Goal: Information Seeking & Learning: Check status

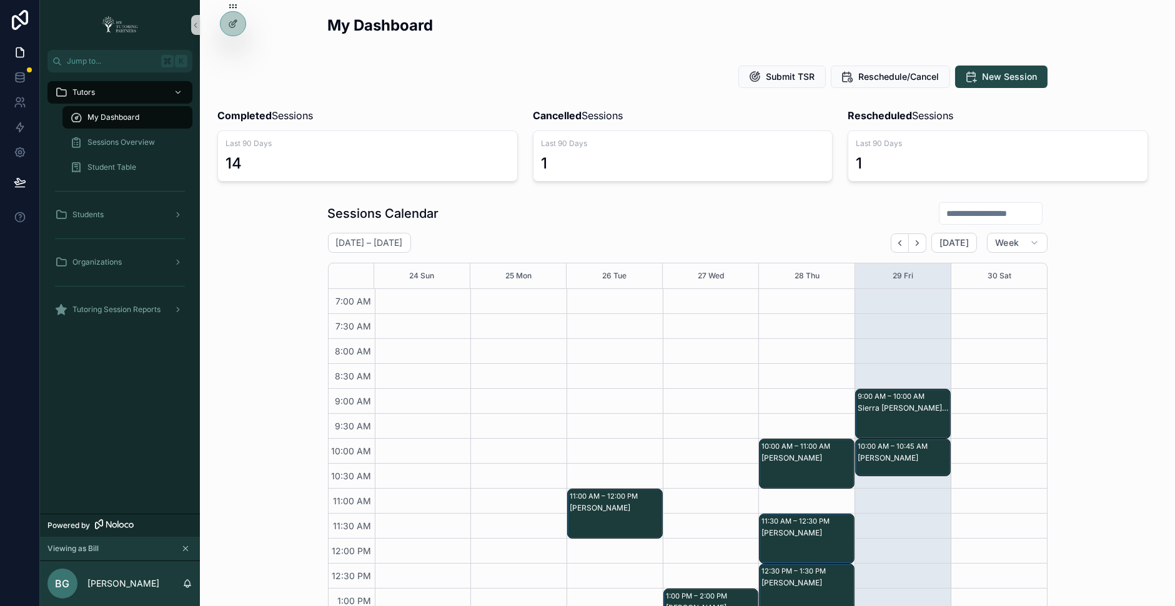
scroll to position [94, 0]
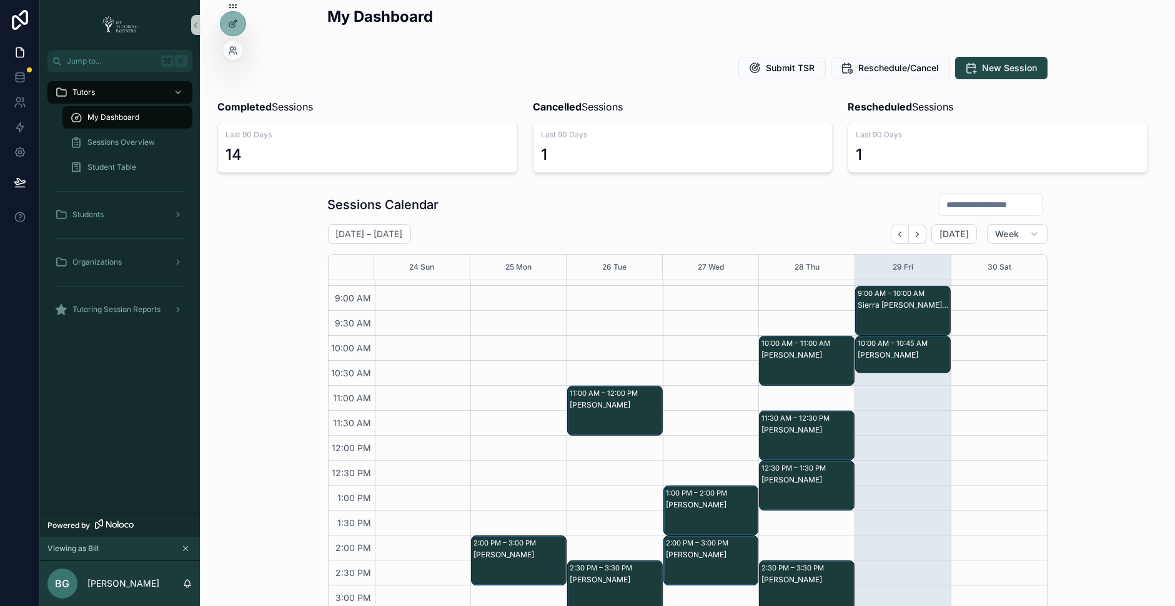
click at [232, 57] on div at bounding box center [233, 51] width 20 height 20
click at [234, 51] on icon at bounding box center [233, 51] width 10 height 10
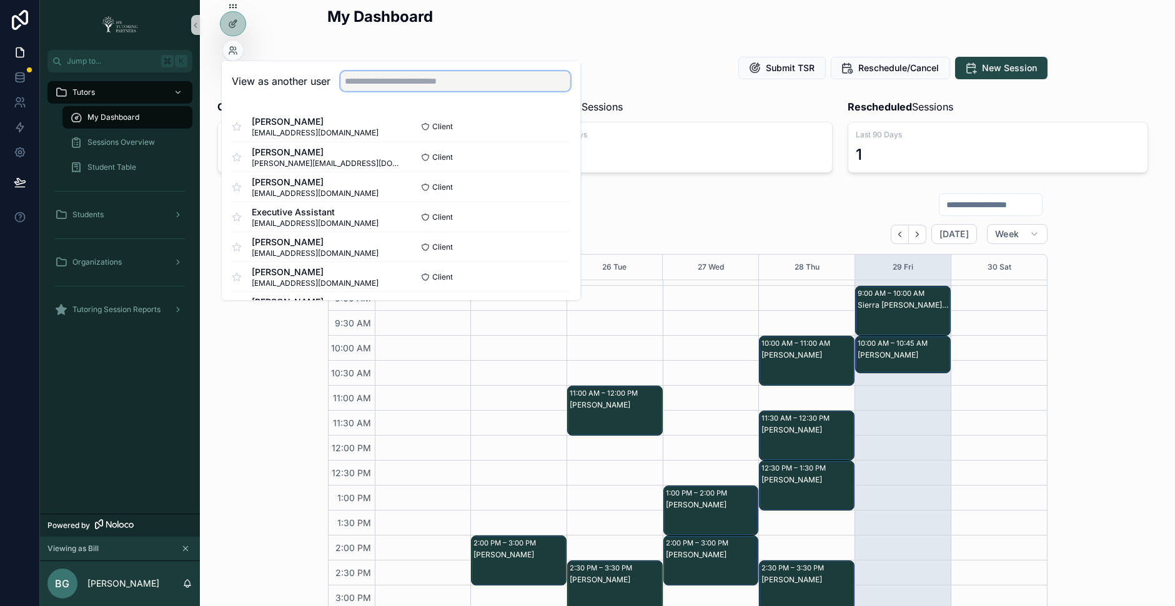
click at [349, 86] on input "text" at bounding box center [455, 81] width 230 height 20
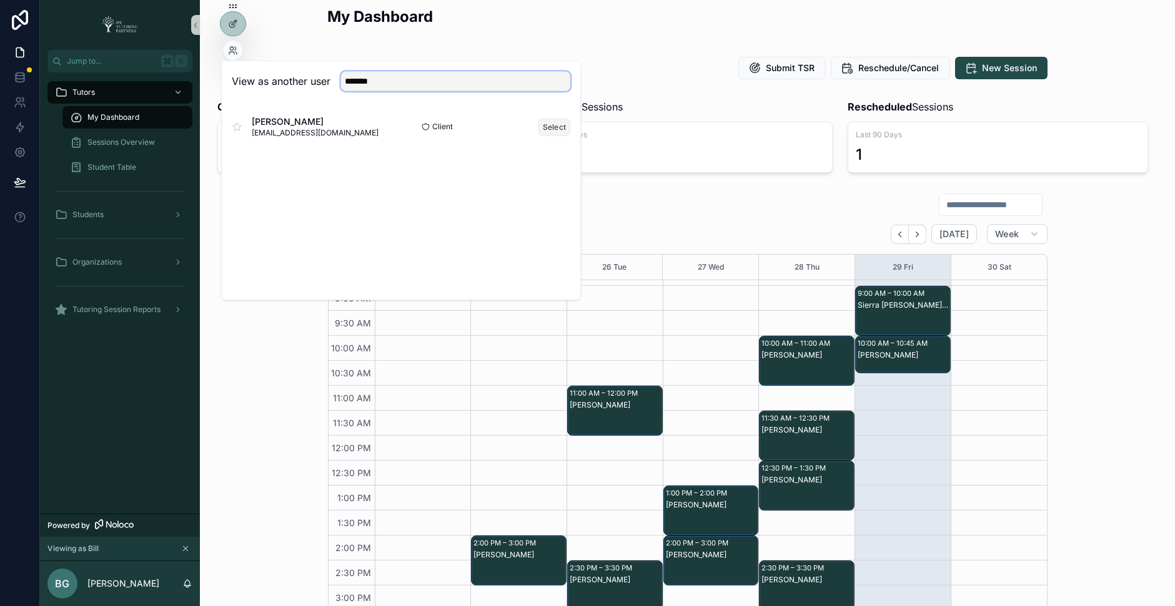
type input "*******"
click at [544, 123] on button "Select" at bounding box center [554, 127] width 32 height 18
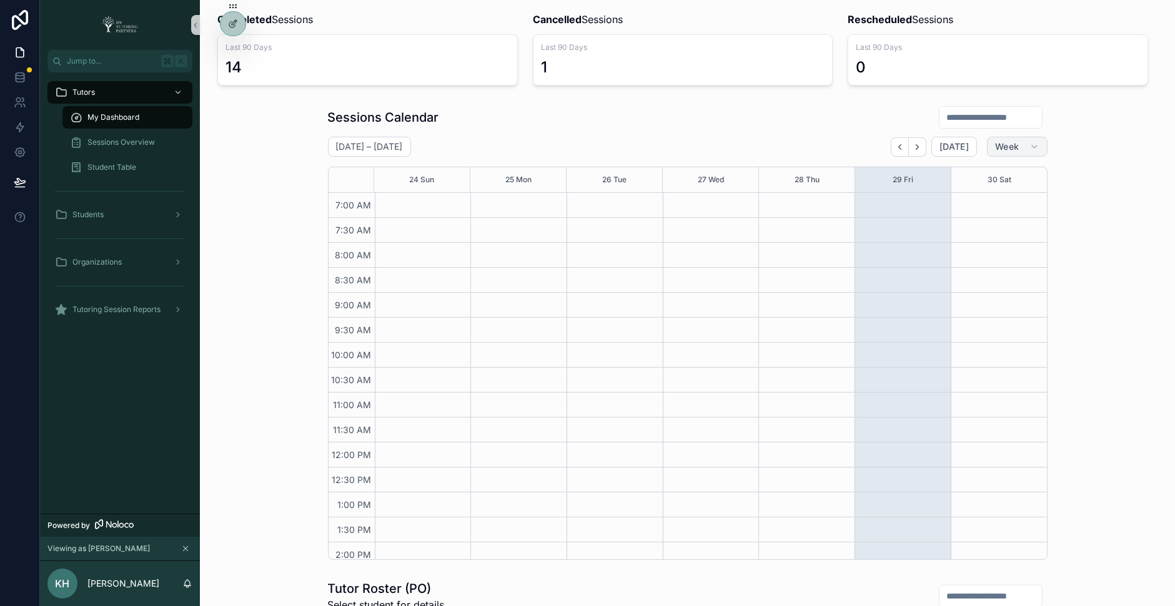
click at [1015, 145] on span "Week" at bounding box center [1007, 146] width 24 height 11
click at [997, 175] on button "Month" at bounding box center [991, 176] width 90 height 22
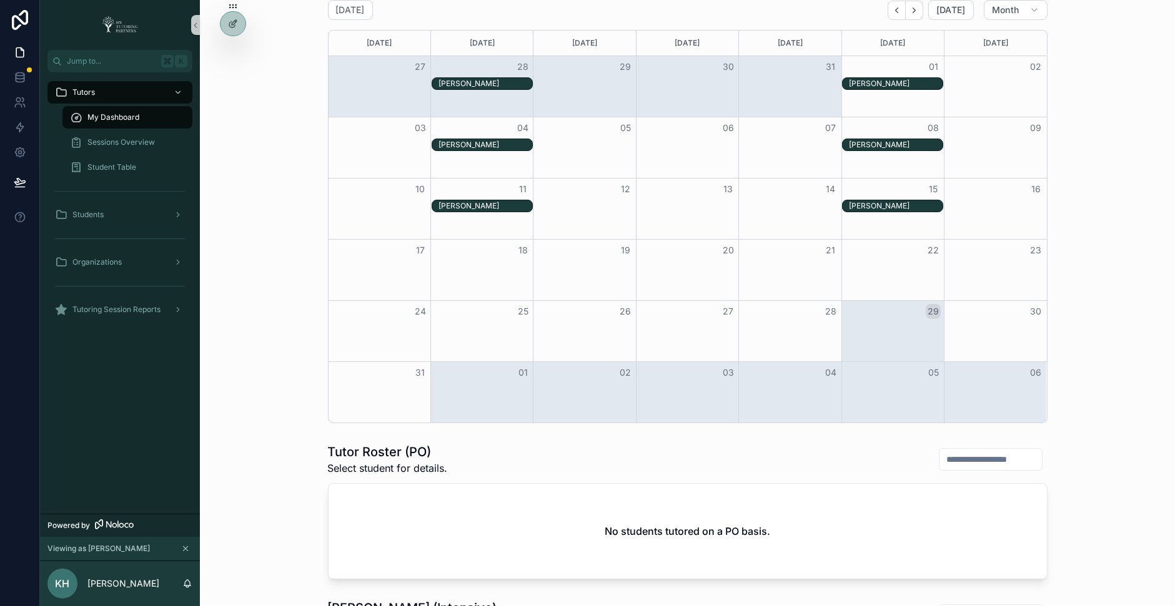
scroll to position [159, 0]
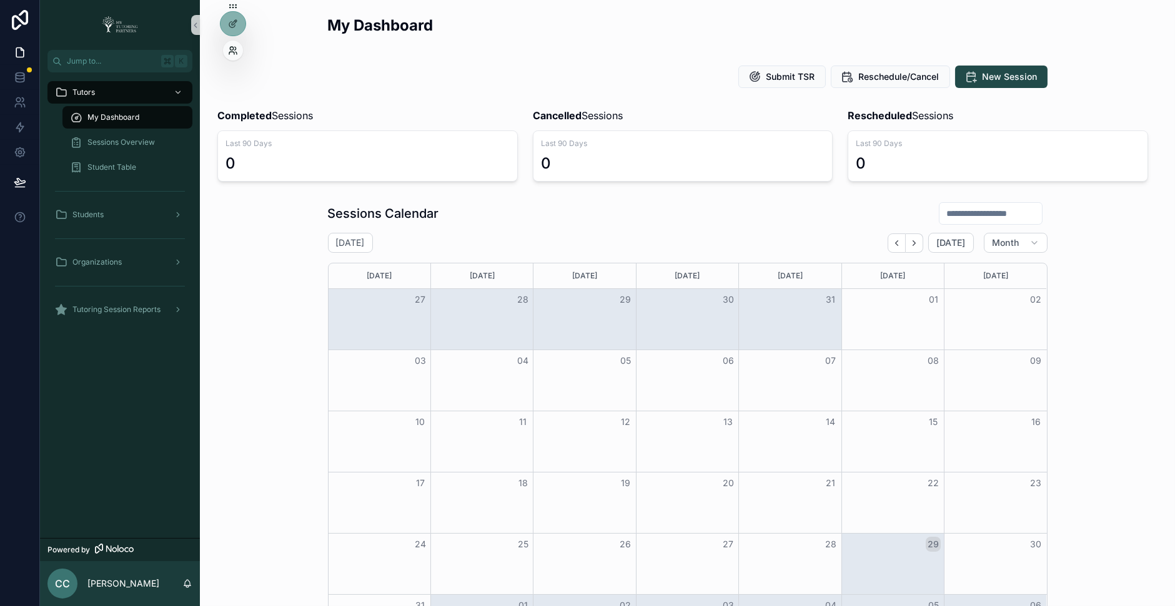
click at [236, 49] on icon at bounding box center [233, 51] width 10 height 10
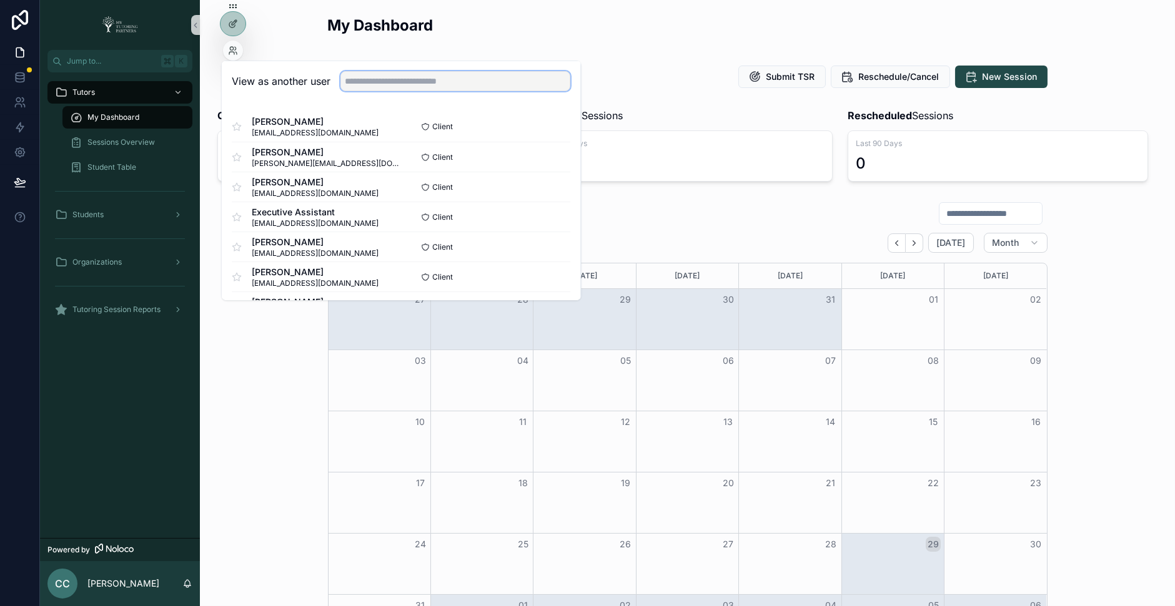
click at [359, 84] on input "text" at bounding box center [455, 81] width 230 height 20
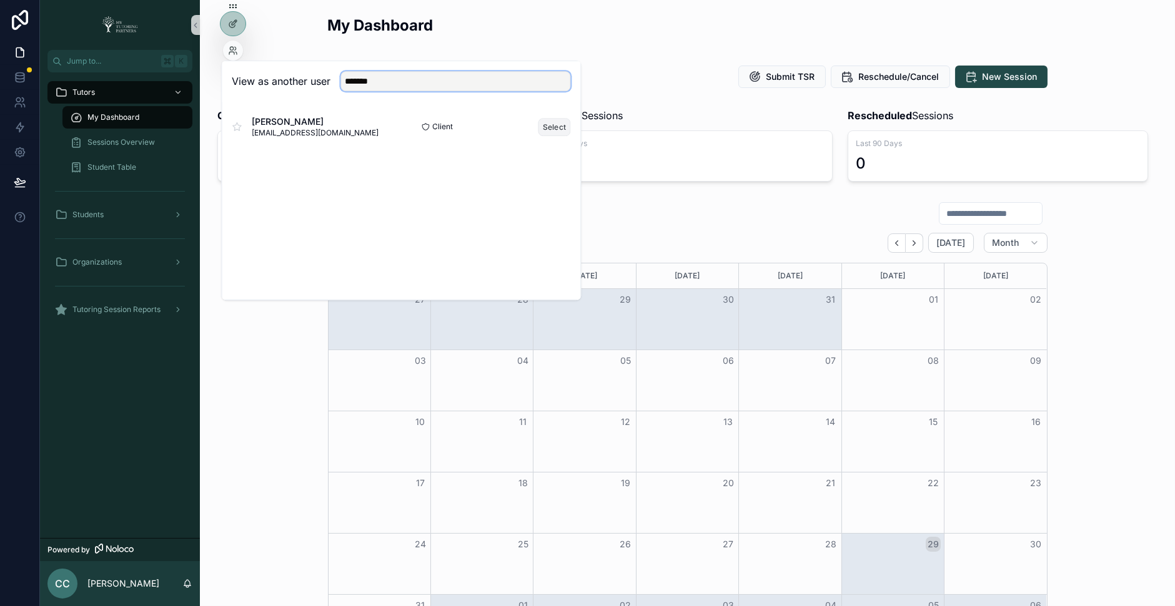
type input "*******"
click at [550, 122] on button "Select" at bounding box center [554, 127] width 32 height 18
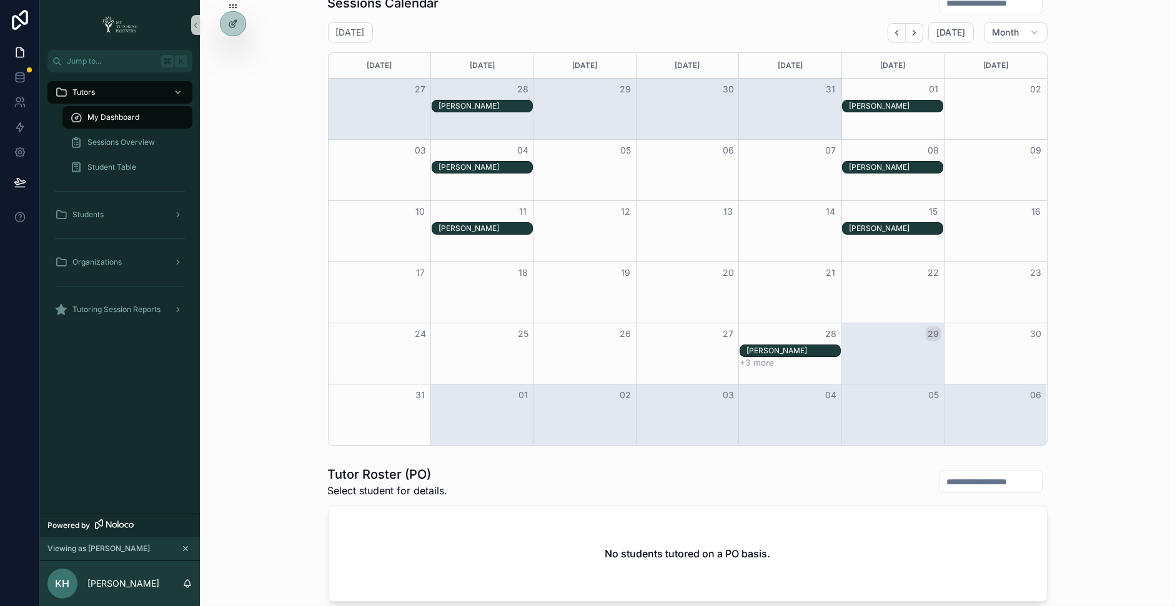
scroll to position [230, 0]
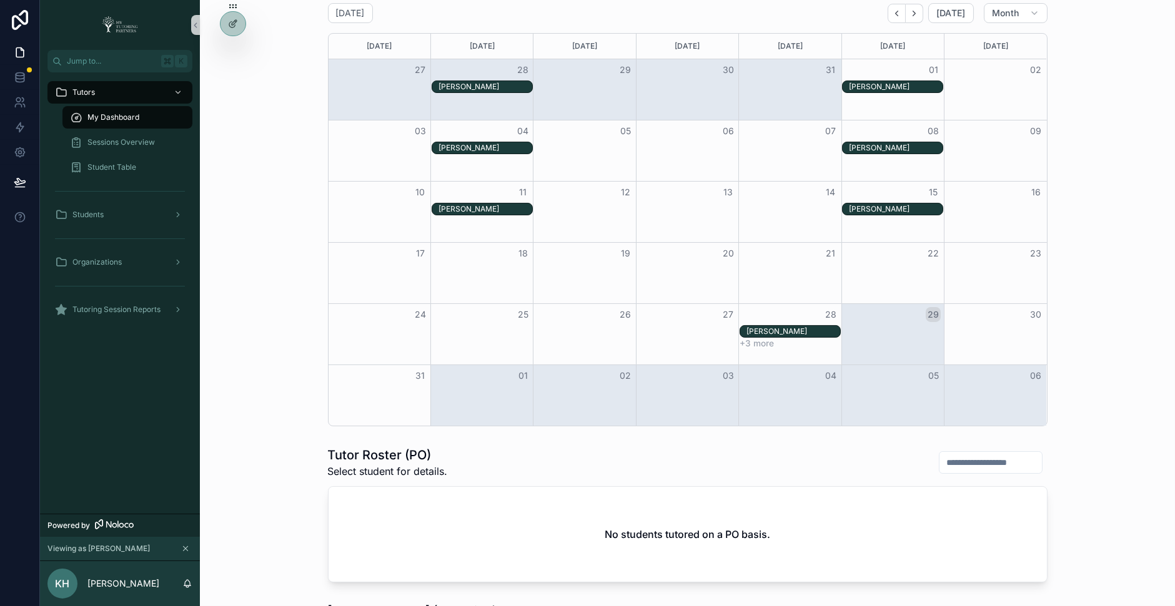
click at [758, 343] on button "+3 more" at bounding box center [756, 343] width 34 height 10
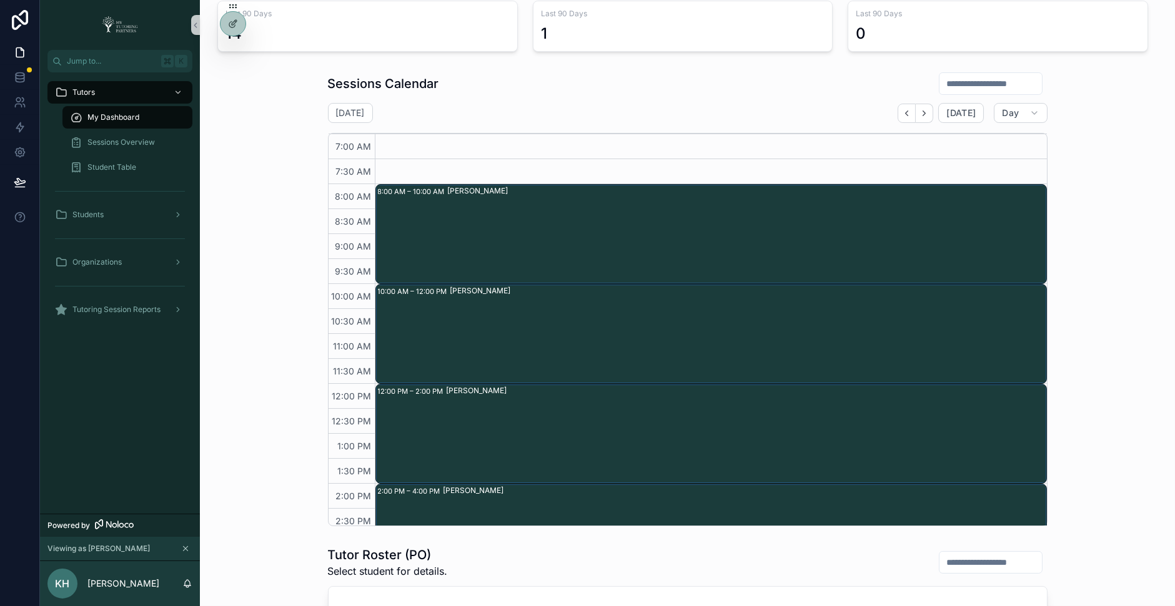
scroll to position [55, 0]
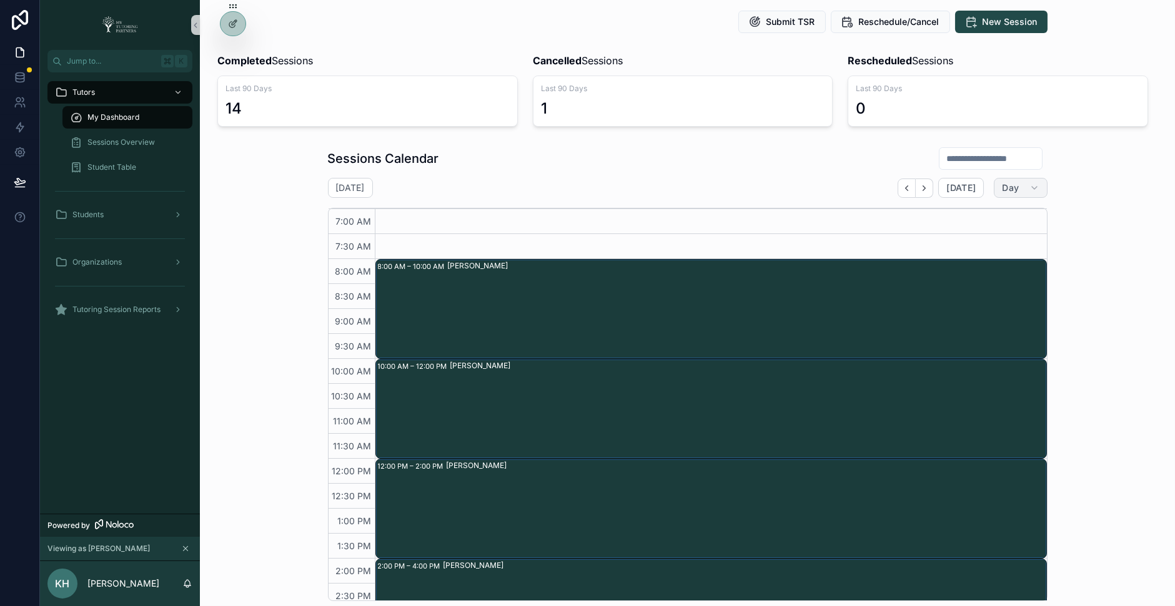
click at [1022, 188] on button "Day" at bounding box center [1020, 188] width 53 height 20
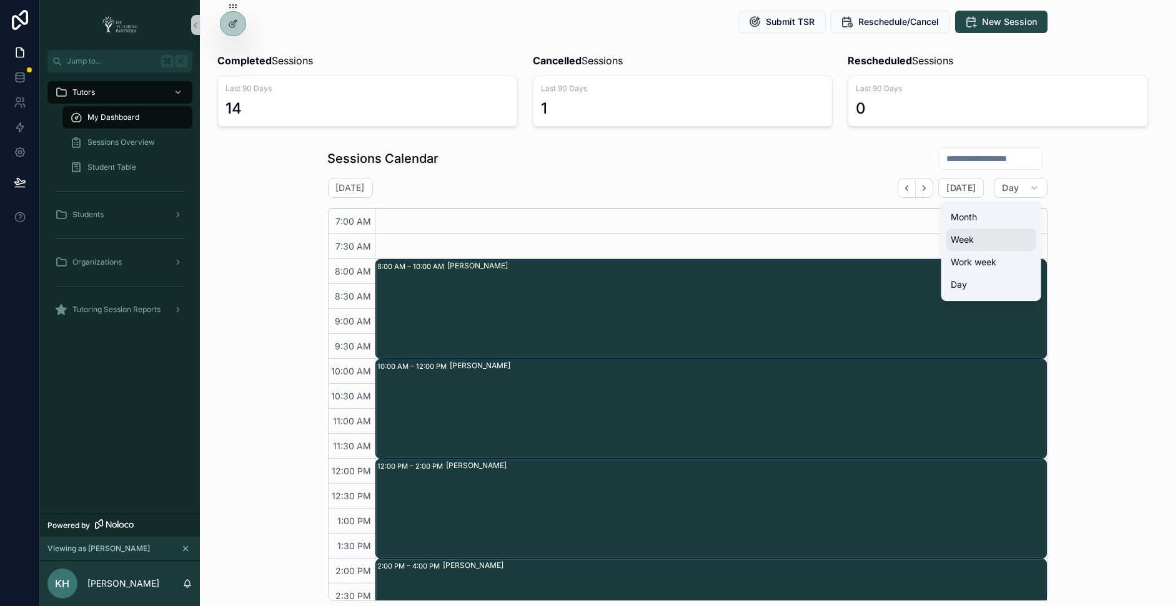
click at [975, 241] on button "Week" at bounding box center [991, 240] width 90 height 22
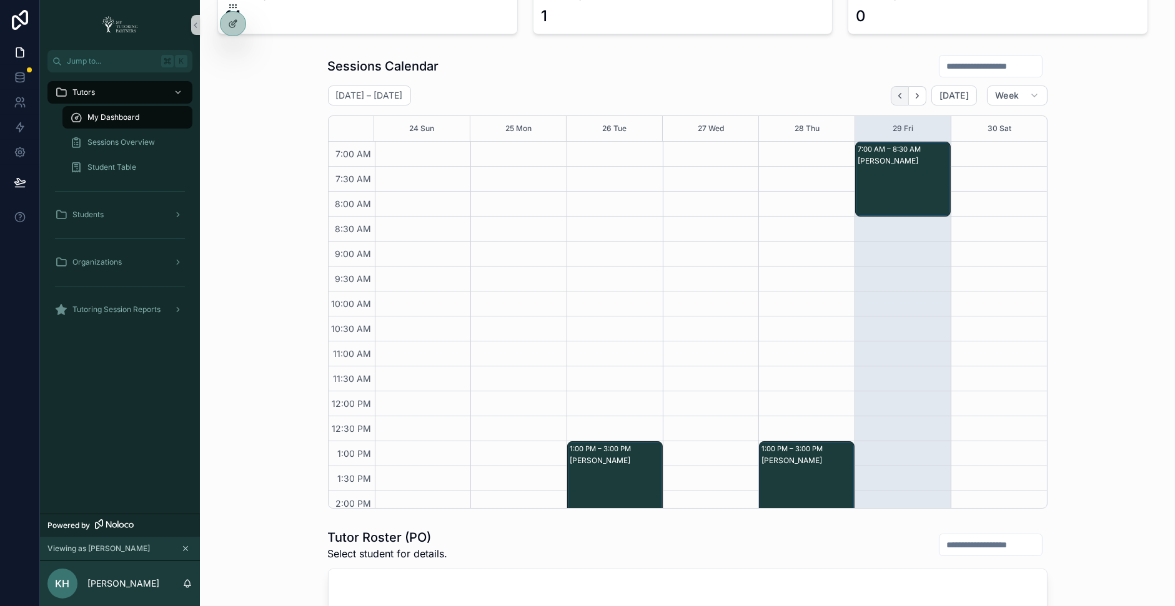
click at [901, 91] on icon "Back" at bounding box center [899, 95] width 9 height 9
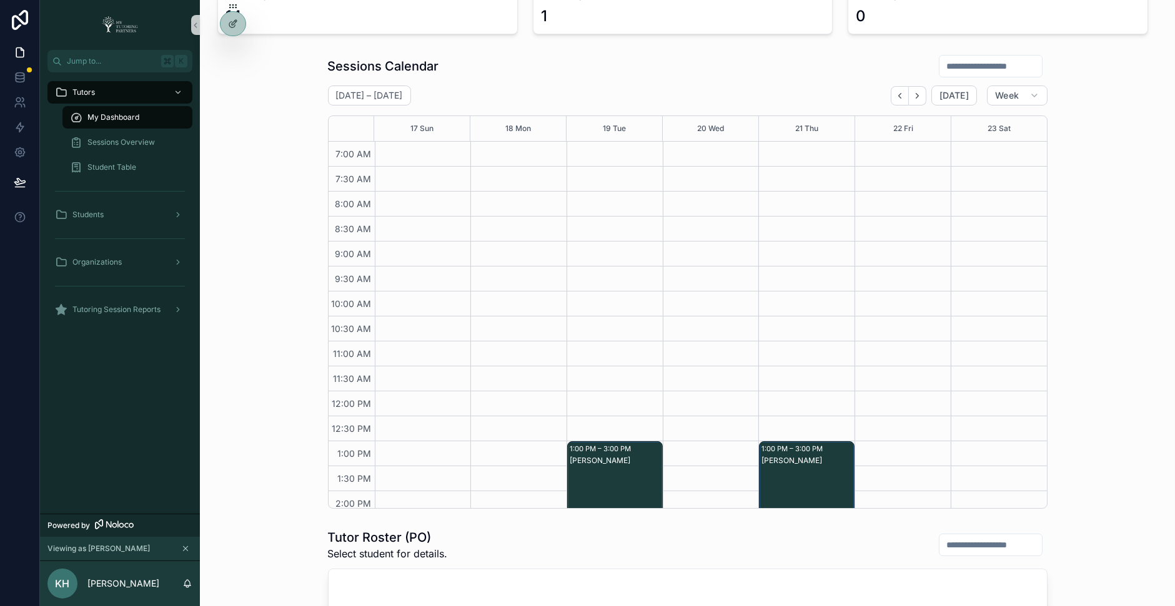
click at [901, 91] on icon "Back" at bounding box center [899, 95] width 9 height 9
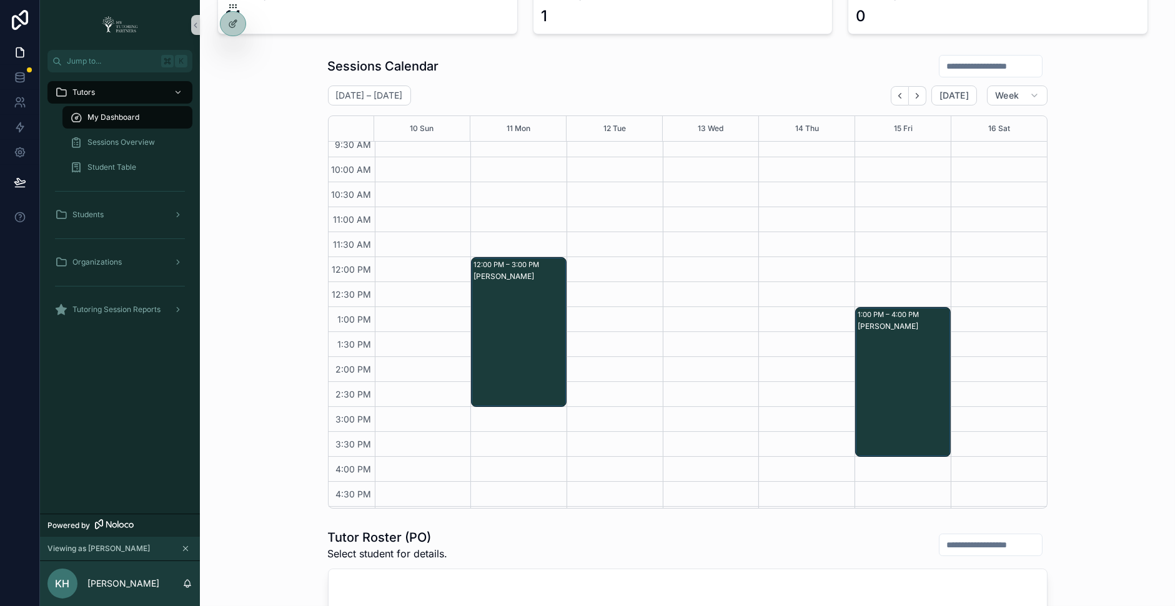
scroll to position [132, 0]
click at [921, 412] on div "[PERSON_NAME]" at bounding box center [903, 396] width 92 height 147
click at [919, 101] on button "Next" at bounding box center [917, 95] width 17 height 19
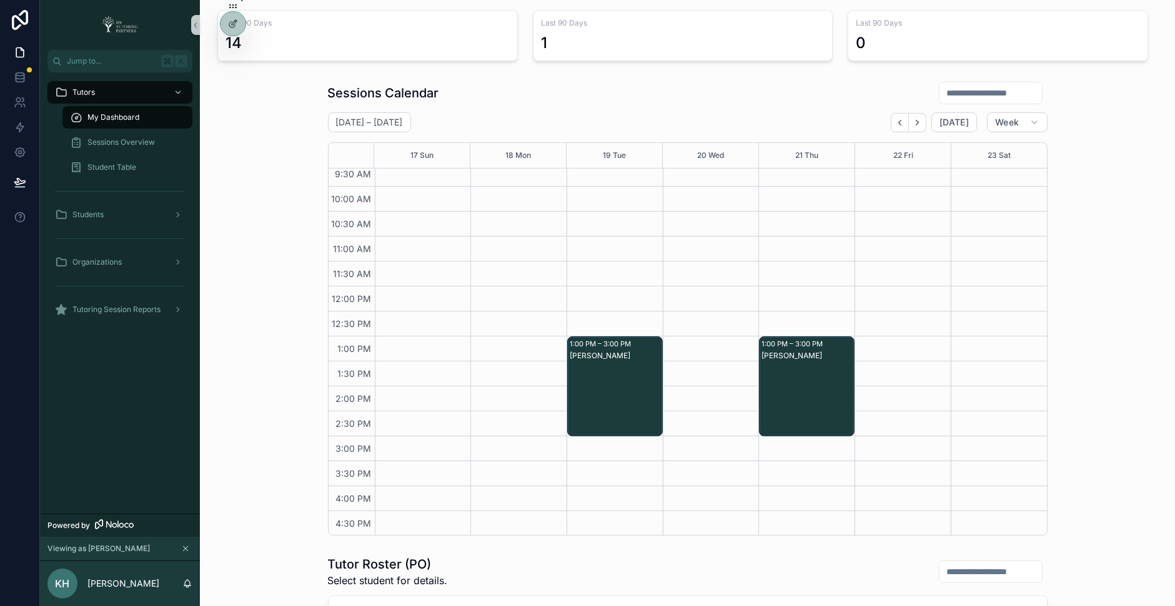
scroll to position [116, 0]
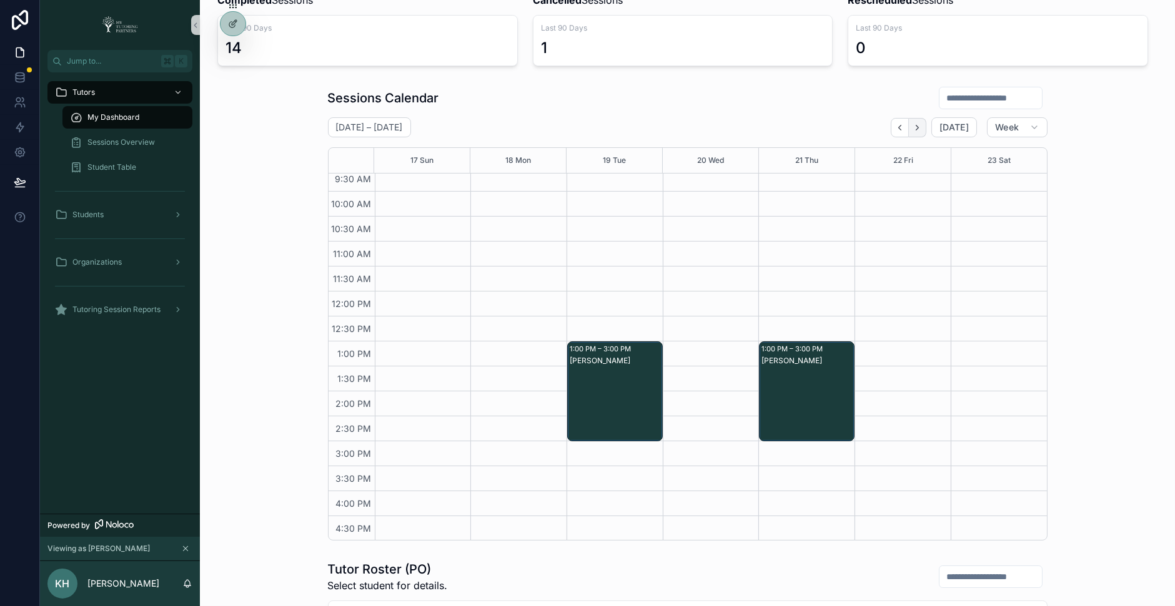
click at [922, 124] on icon "Next" at bounding box center [916, 127] width 9 height 9
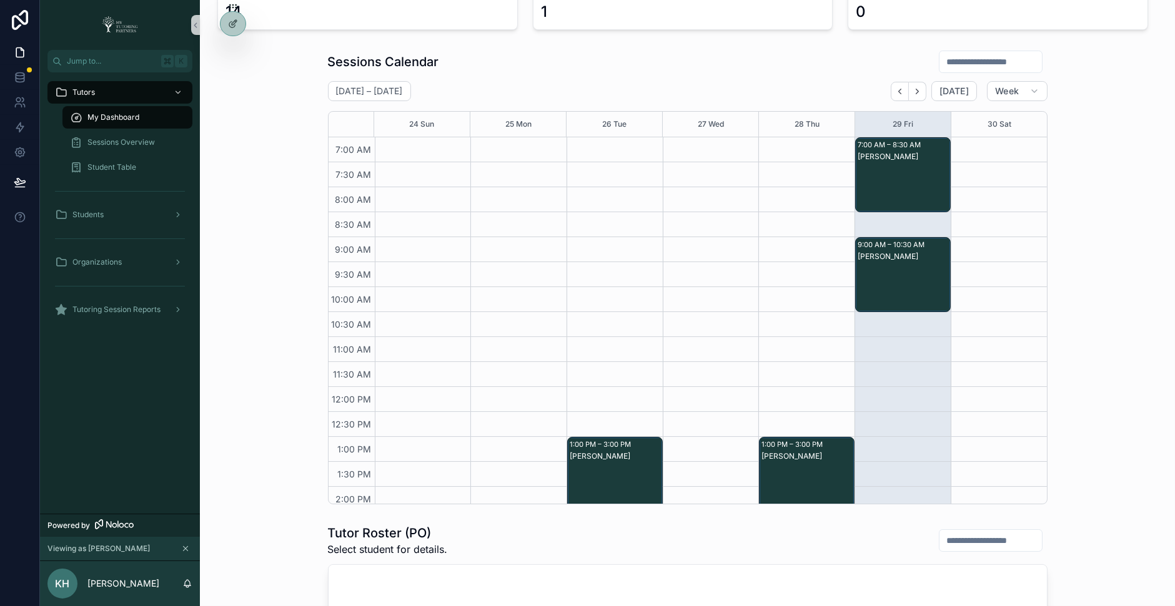
click at [611, 230] on div "1:00 PM – 3:00 PM Madison Duke" at bounding box center [614, 461] width 96 height 649
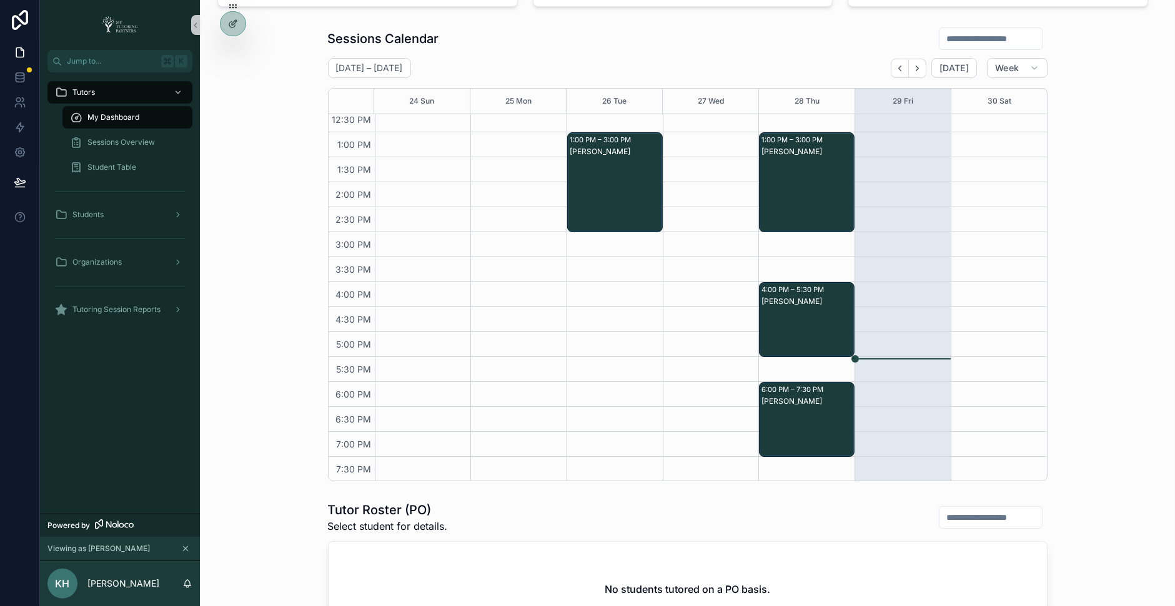
scroll to position [180, 0]
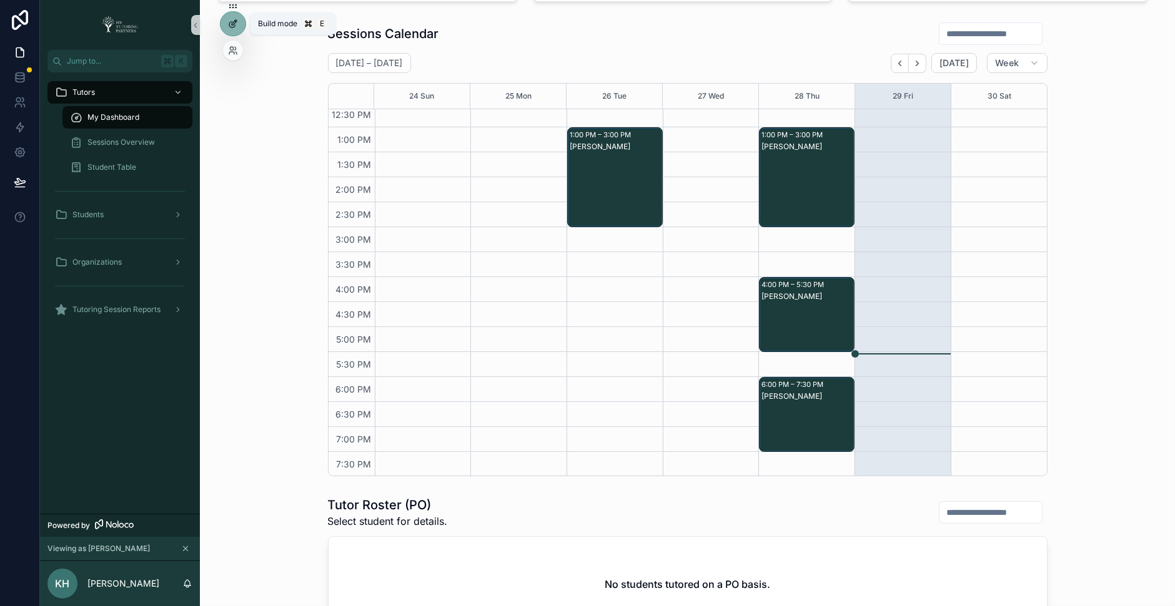
click at [231, 28] on icon at bounding box center [233, 24] width 10 height 10
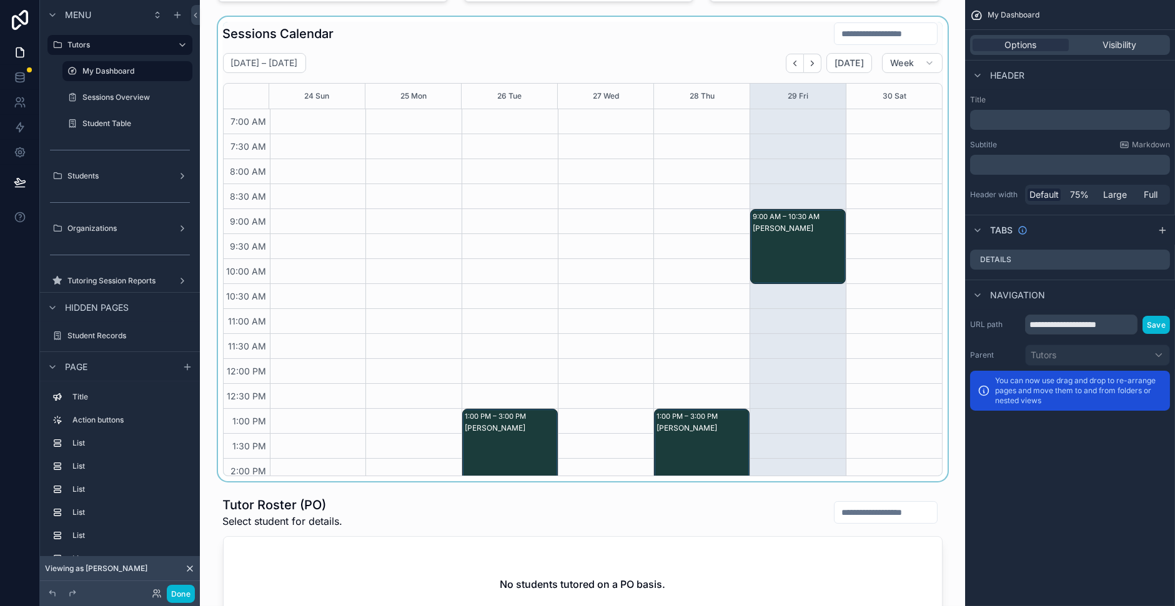
scroll to position [282, 0]
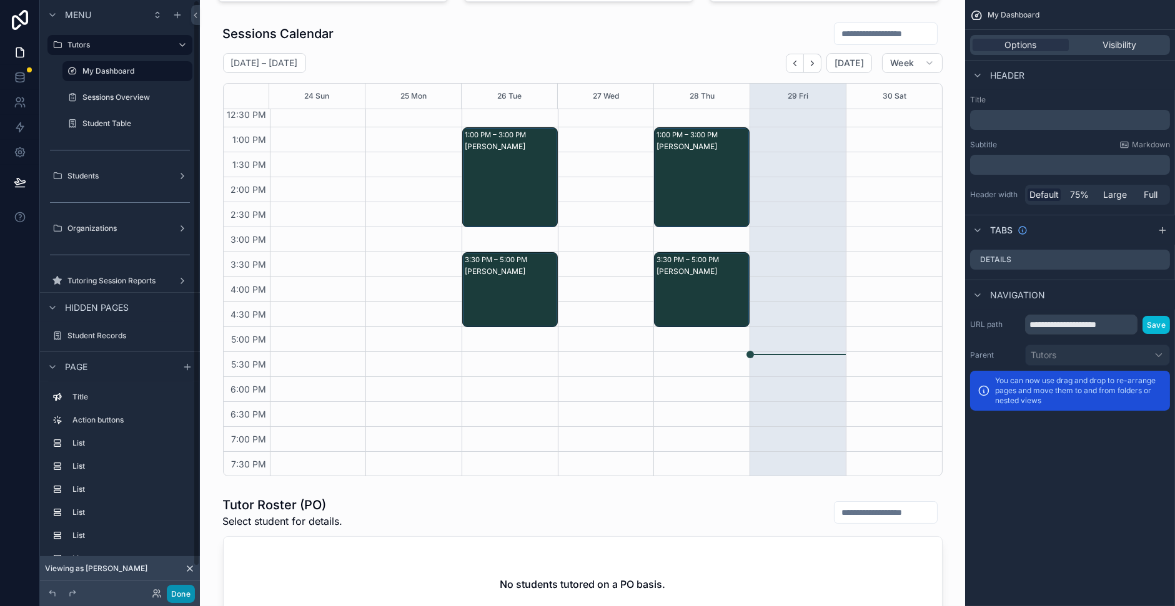
click at [177, 598] on button "Done" at bounding box center [181, 594] width 28 height 18
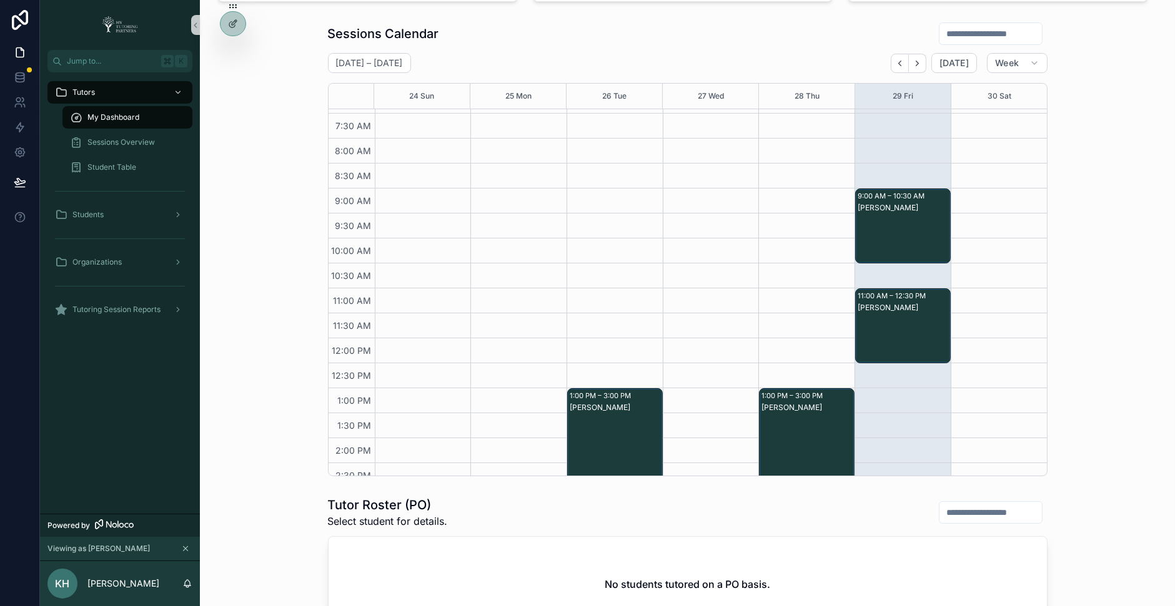
scroll to position [21, 0]
click at [902, 65] on icon "Back" at bounding box center [899, 63] width 9 height 9
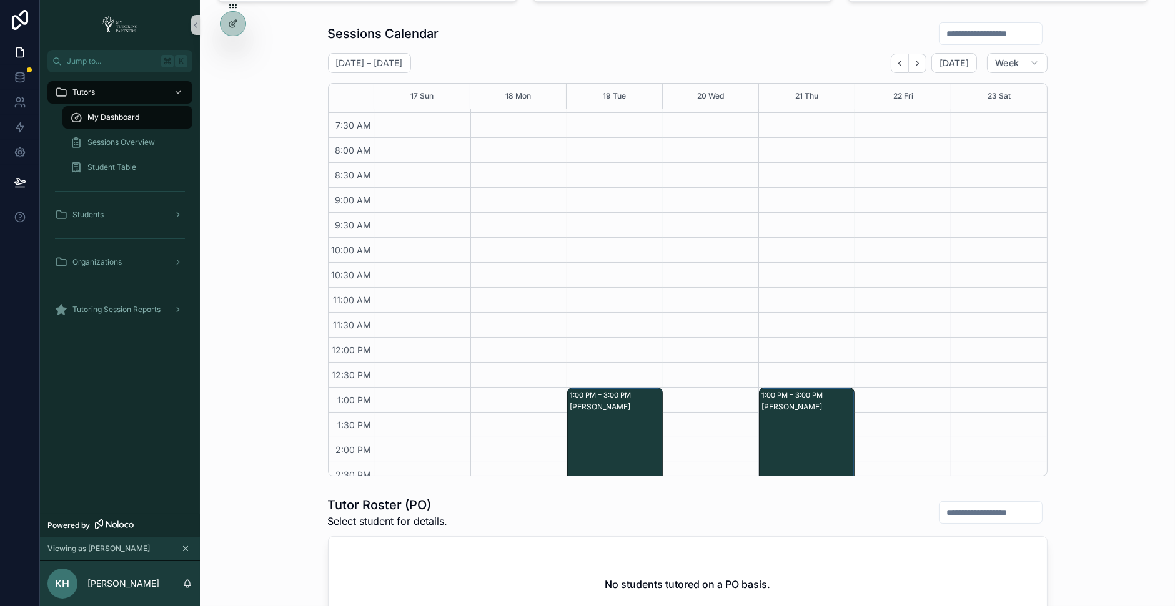
click at [902, 65] on icon "Back" at bounding box center [899, 63] width 9 height 9
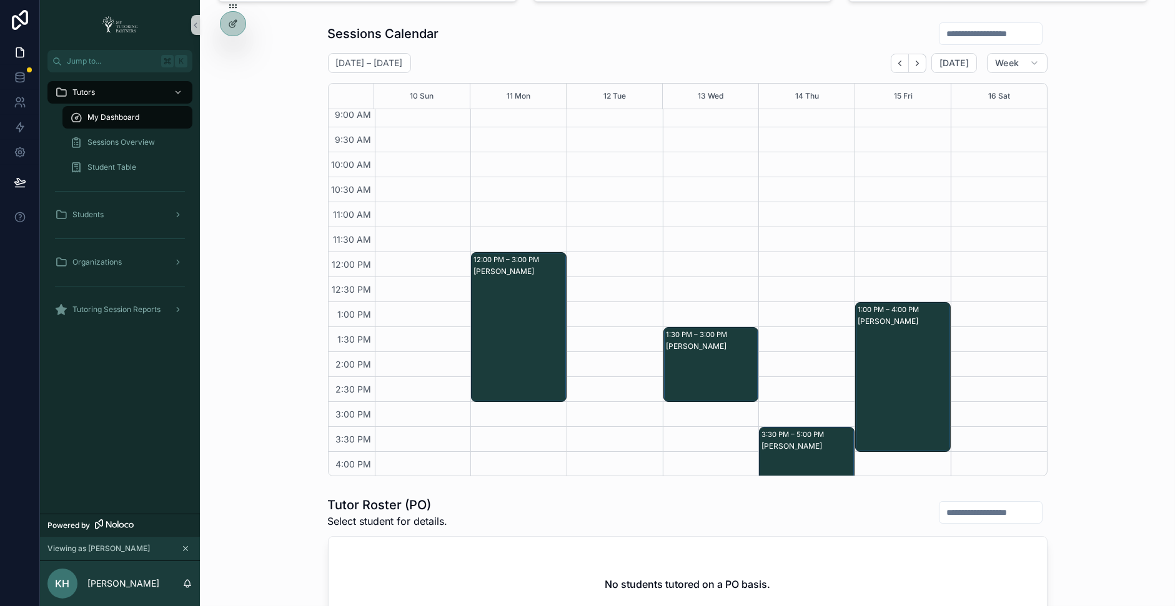
scroll to position [117, 0]
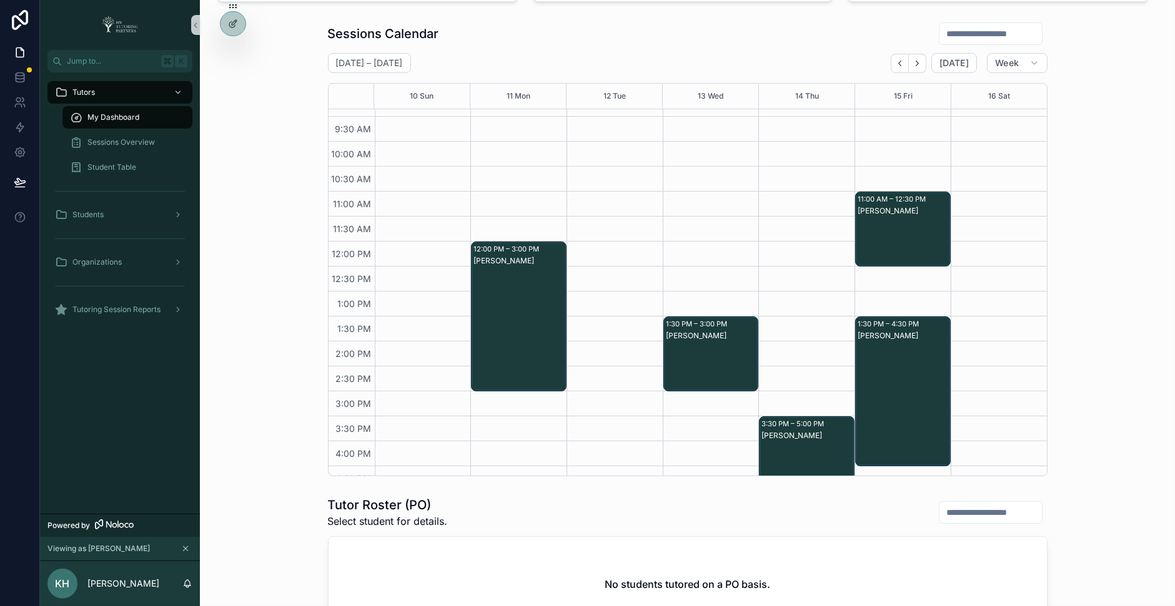
click at [305, 206] on div "Sessions Calendar August 10 – 16 Today Week 10 Sun 11 Mon 12 Tue 13 Wed 14 Thu …" at bounding box center [687, 249] width 955 height 465
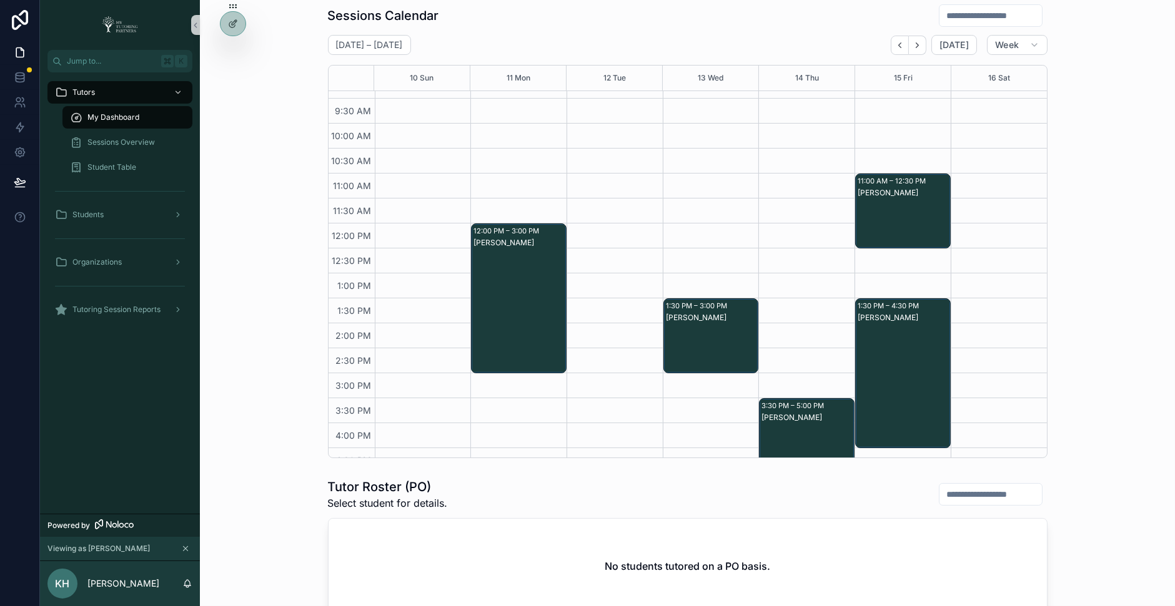
scroll to position [201, 0]
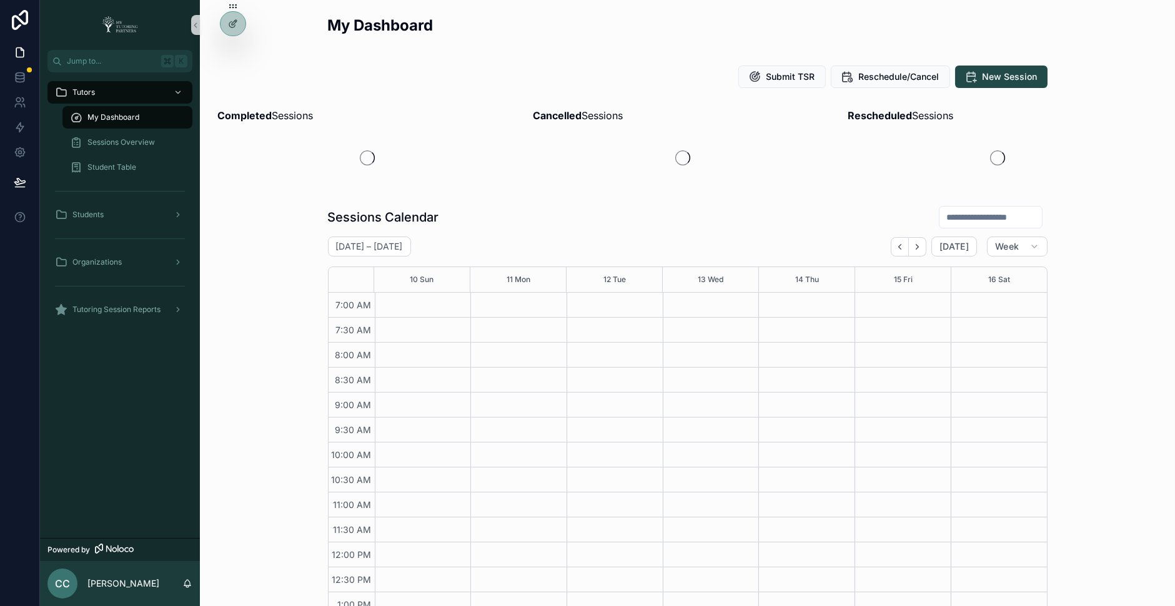
scroll to position [282, 0]
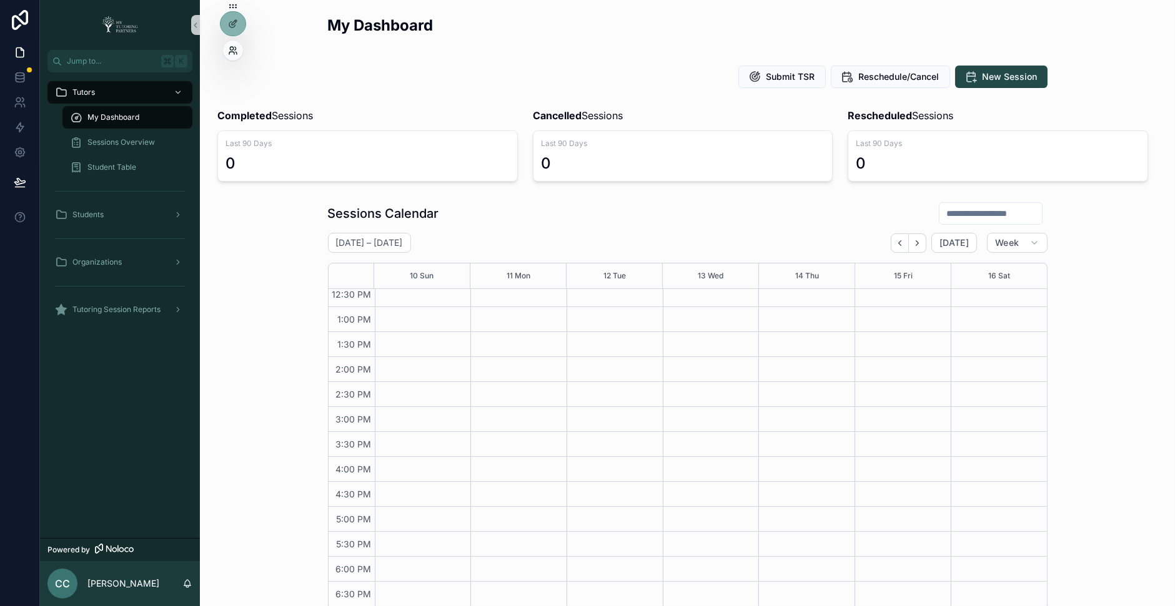
click at [235, 47] on icon at bounding box center [235, 48] width 1 height 3
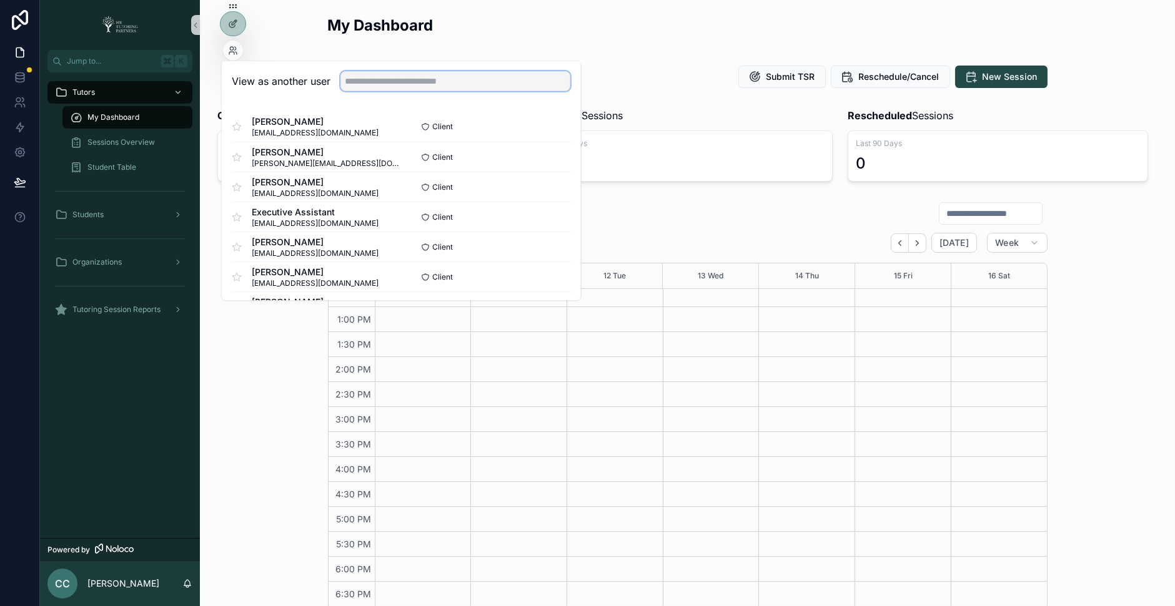
click at [455, 86] on input "text" at bounding box center [455, 81] width 230 height 20
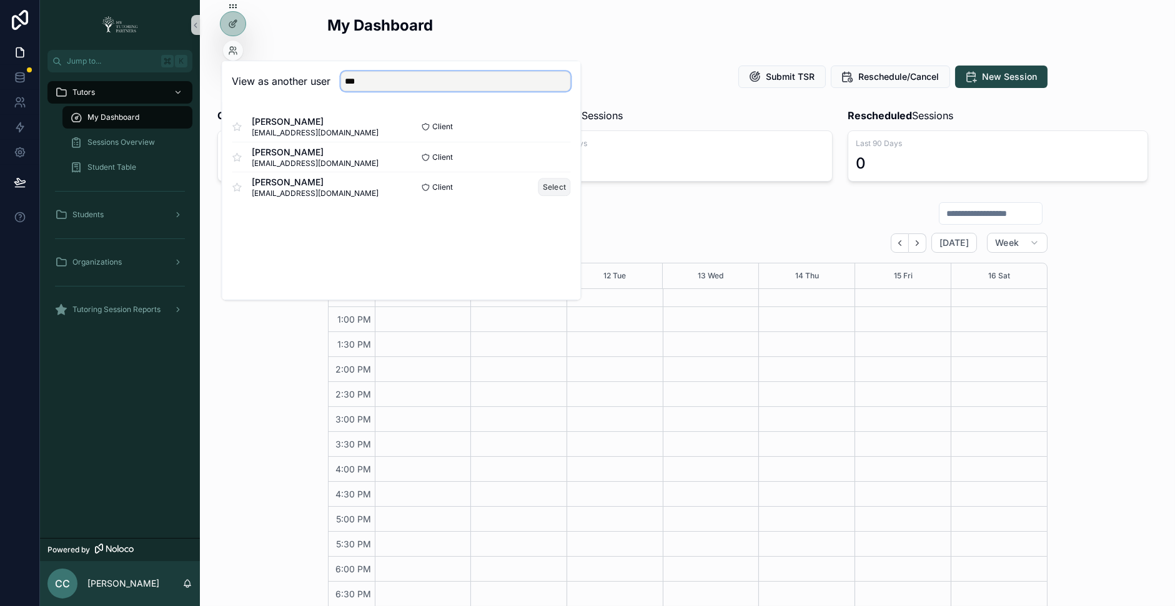
type input "***"
click at [552, 184] on button "Select" at bounding box center [554, 187] width 32 height 18
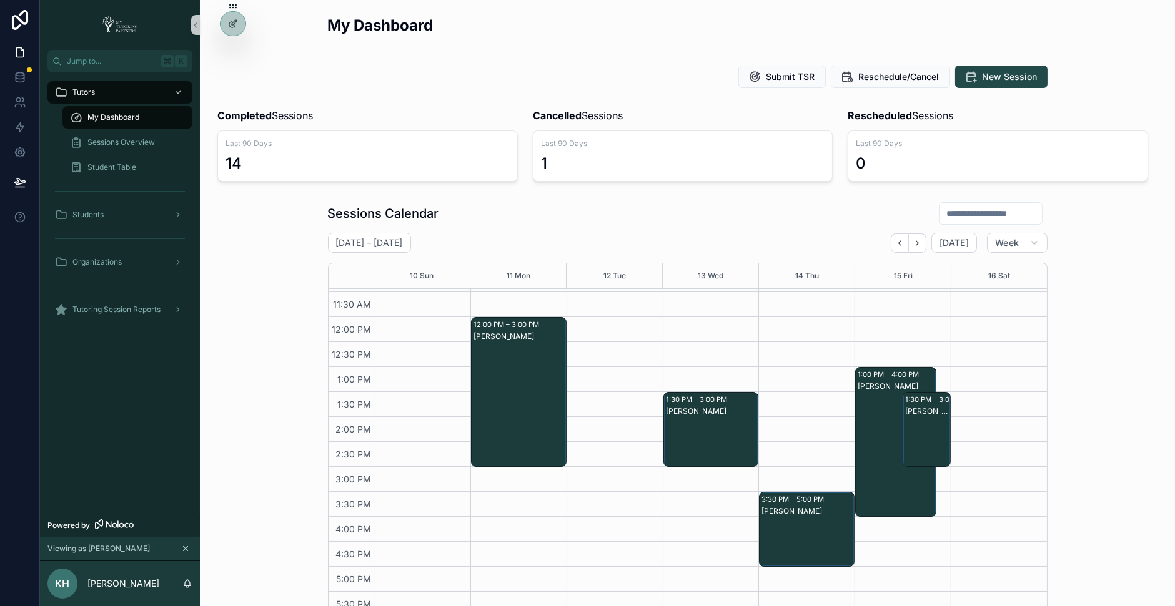
scroll to position [221, 0]
click at [919, 241] on icon "Next" at bounding box center [916, 243] width 9 height 9
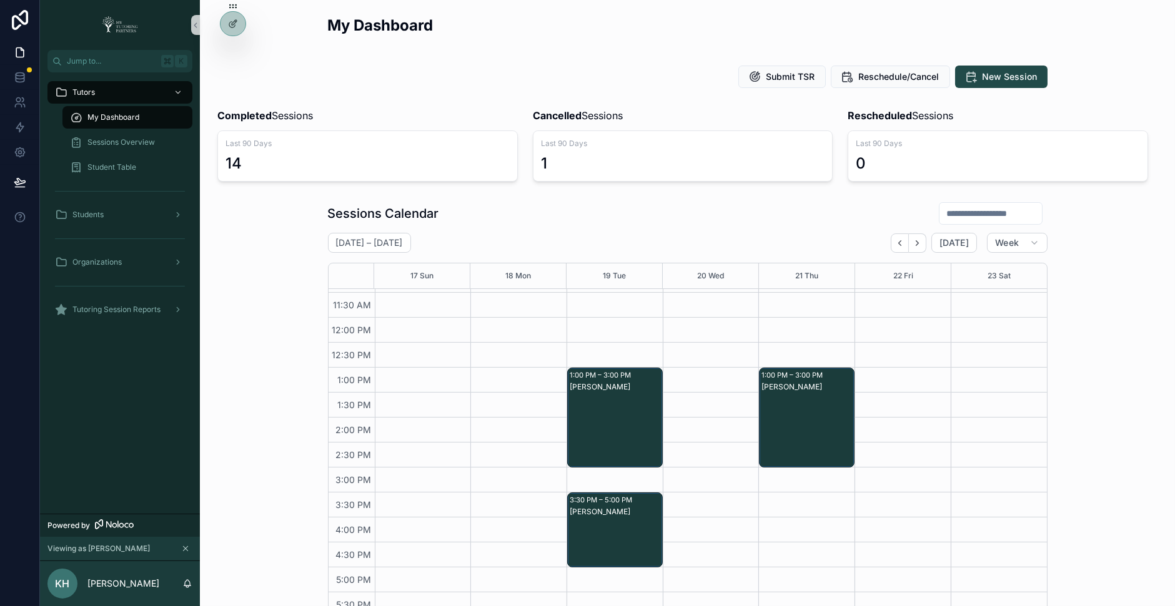
click at [919, 241] on icon "Next" at bounding box center [916, 243] width 9 height 9
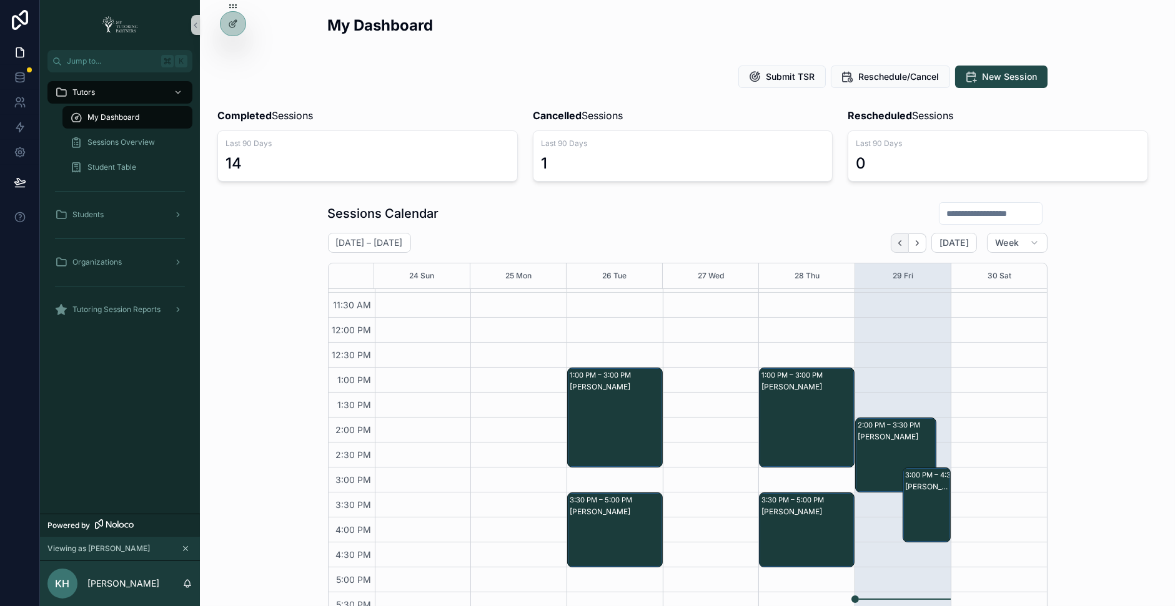
click at [904, 241] on icon "Back" at bounding box center [899, 243] width 9 height 9
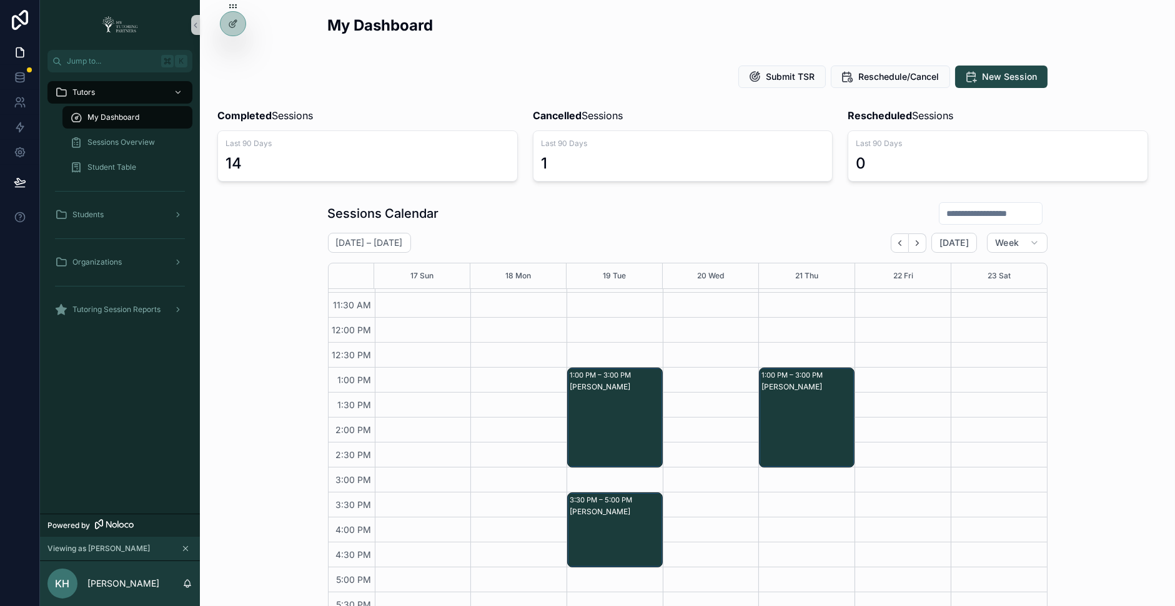
click at [904, 241] on icon "Back" at bounding box center [899, 243] width 9 height 9
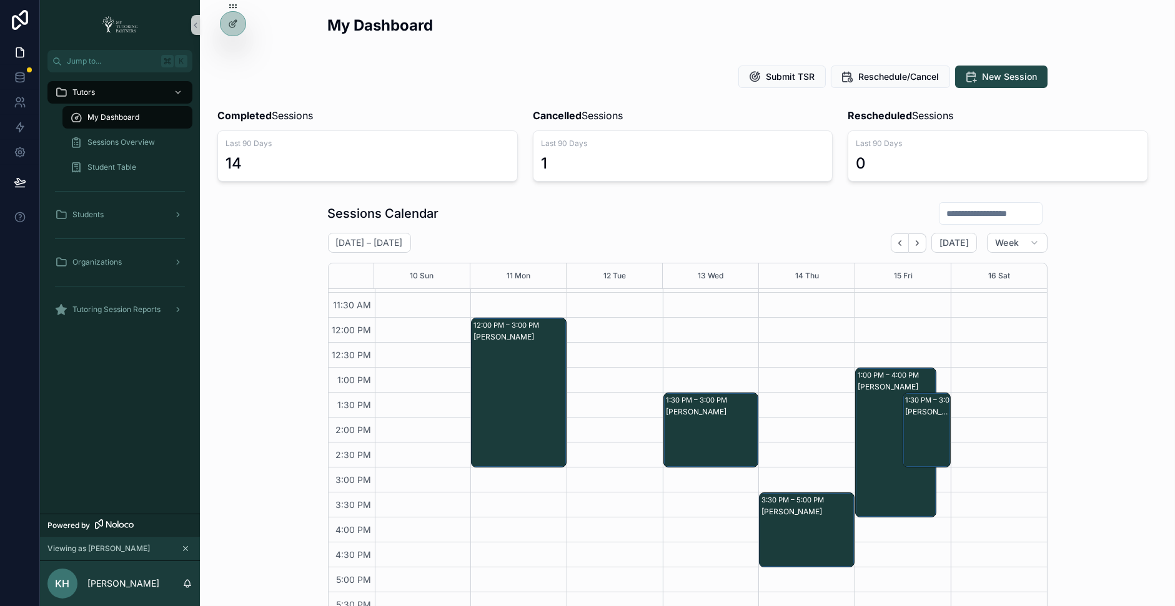
click at [720, 252] on div "[DATE] – [DATE] [DATE] Week 10 Sun 11 Mon 12 Tue 13 Wed 14 Thu 15 Fri 16 Sat 7:…" at bounding box center [687, 444] width 719 height 423
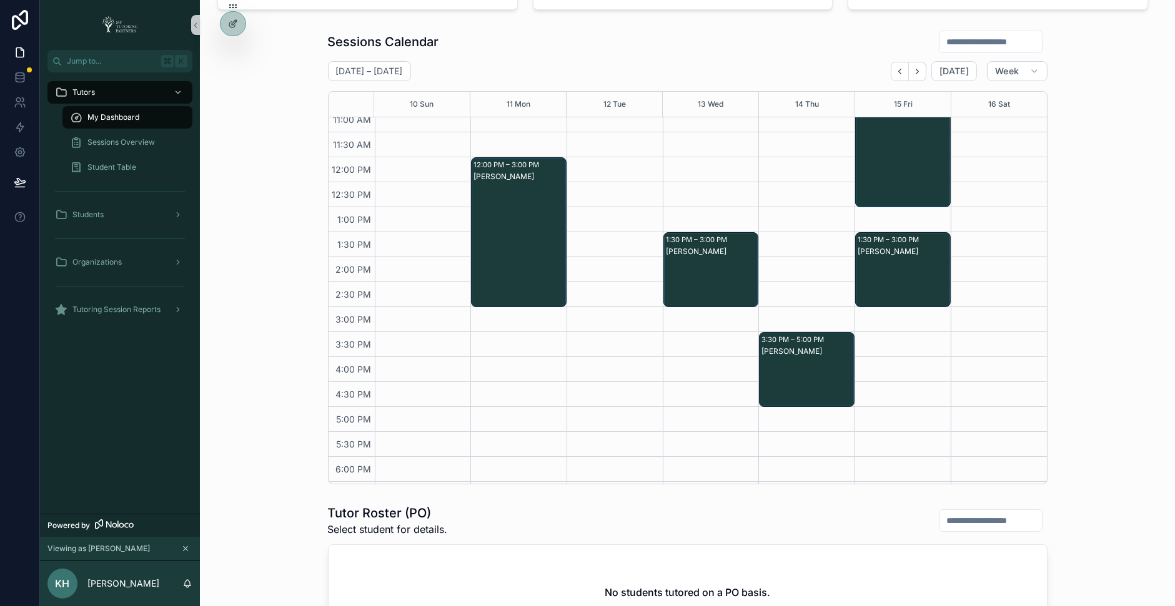
scroll to position [154, 0]
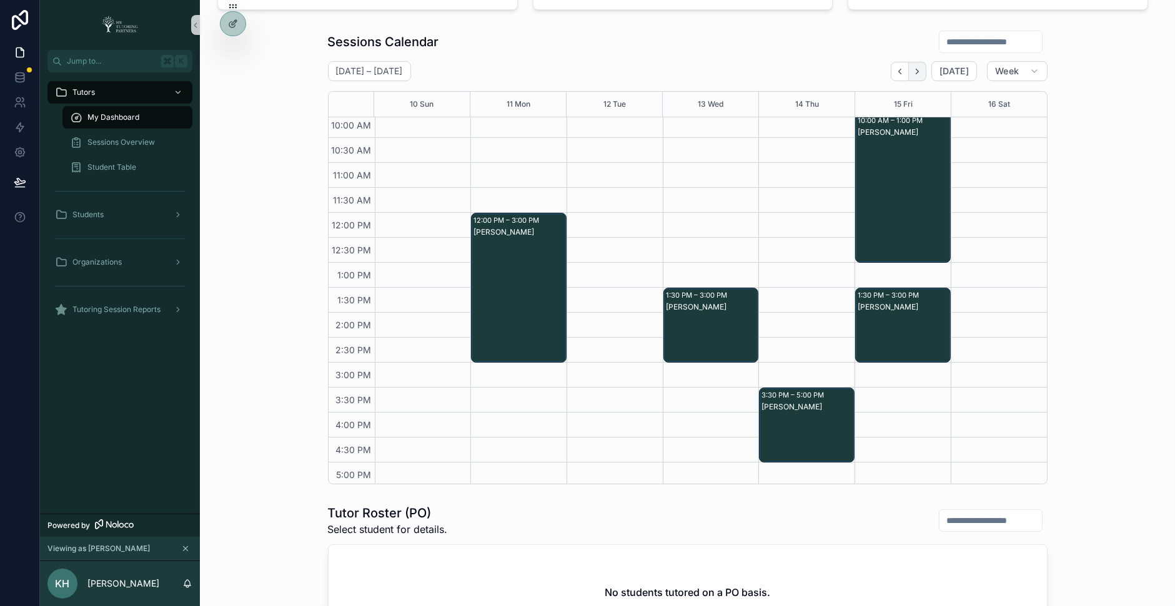
click at [921, 72] on icon "Next" at bounding box center [916, 71] width 9 height 9
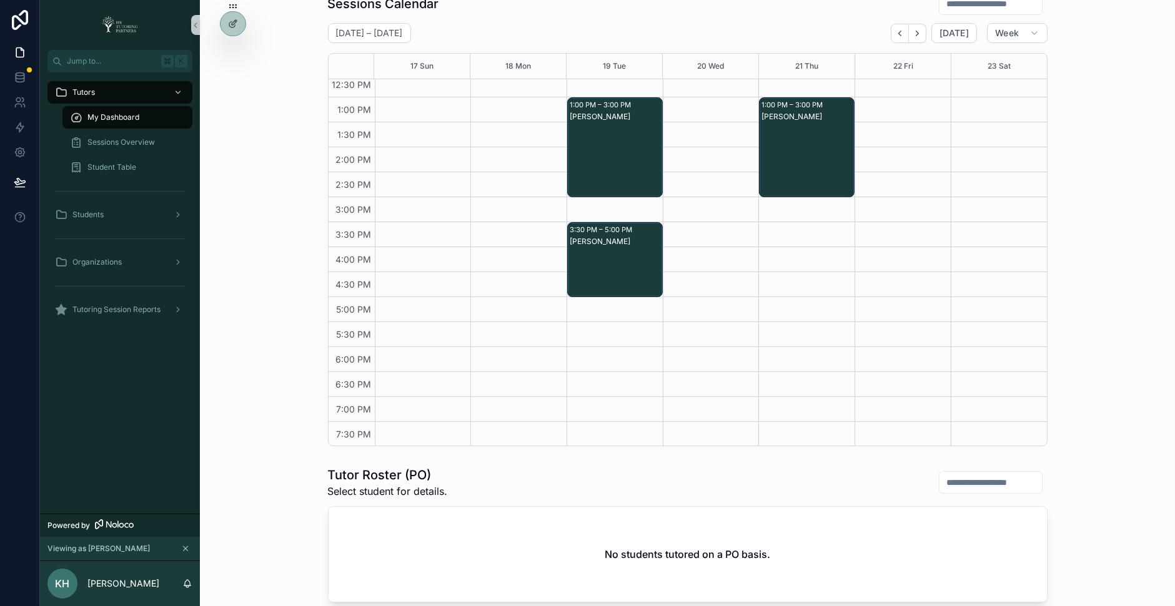
scroll to position [183, 0]
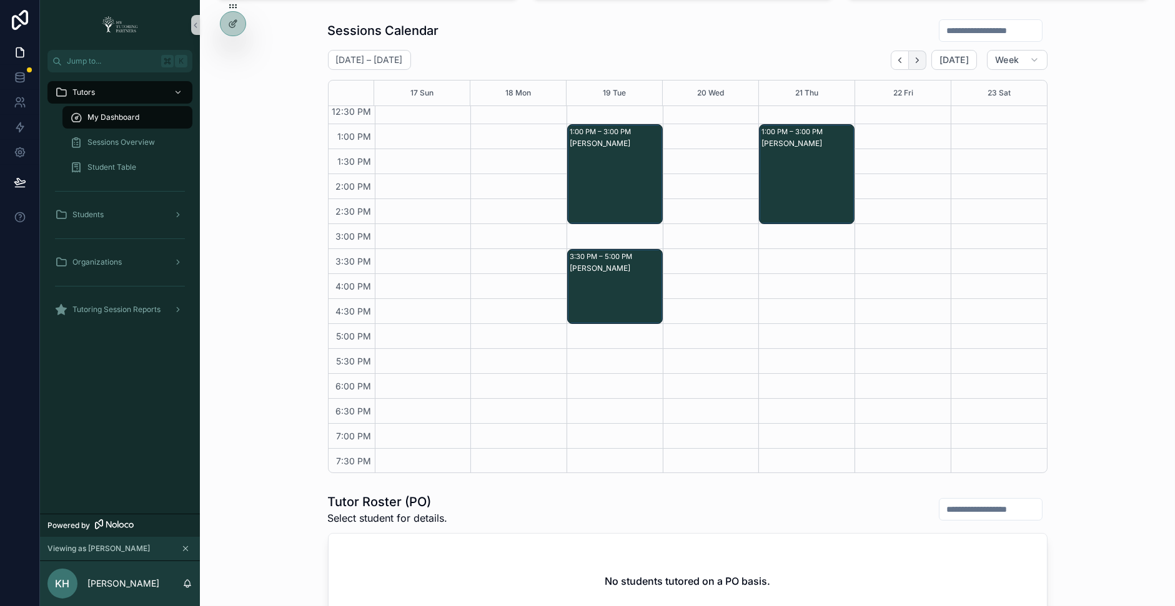
click at [919, 64] on button "Next" at bounding box center [917, 60] width 17 height 19
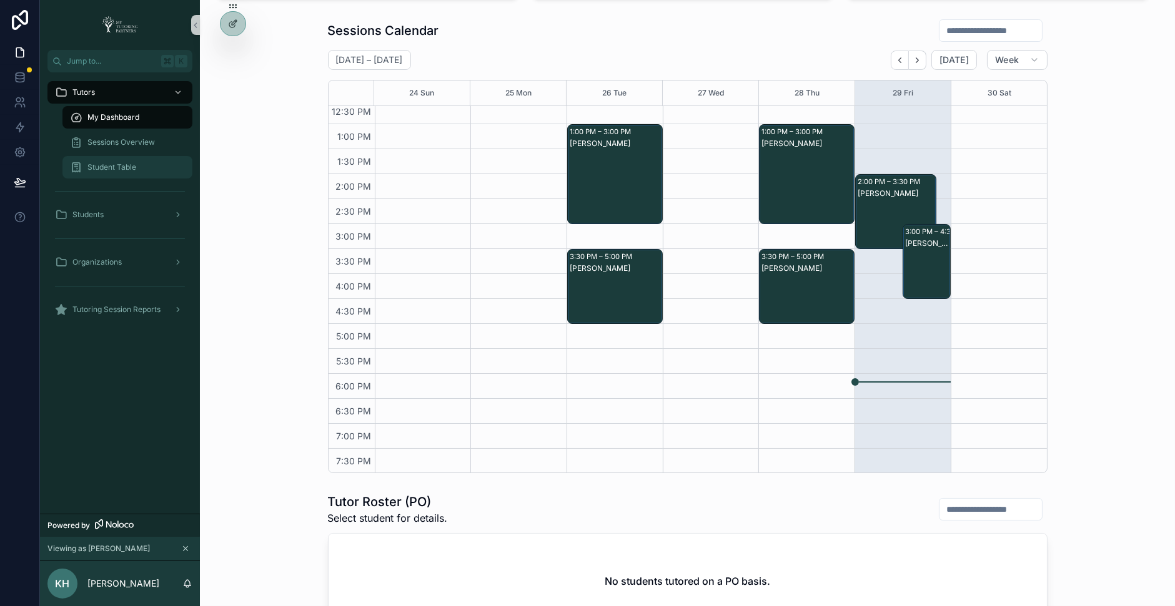
click at [141, 164] on div "Student Table" at bounding box center [127, 167] width 115 height 20
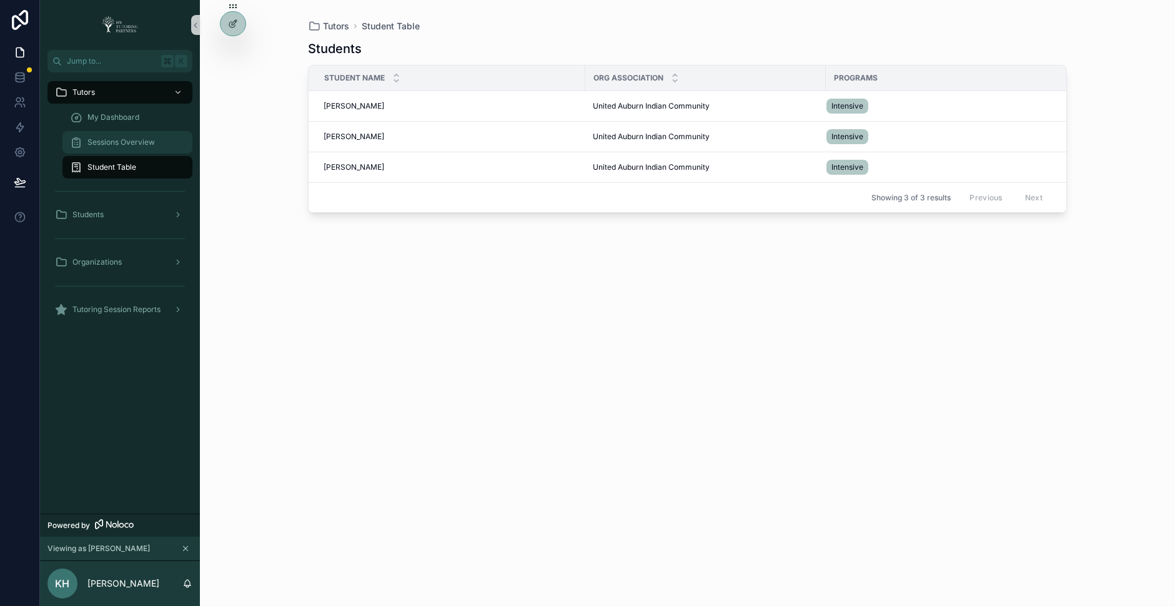
click at [154, 140] on span "Sessions Overview" at bounding box center [120, 142] width 67 height 10
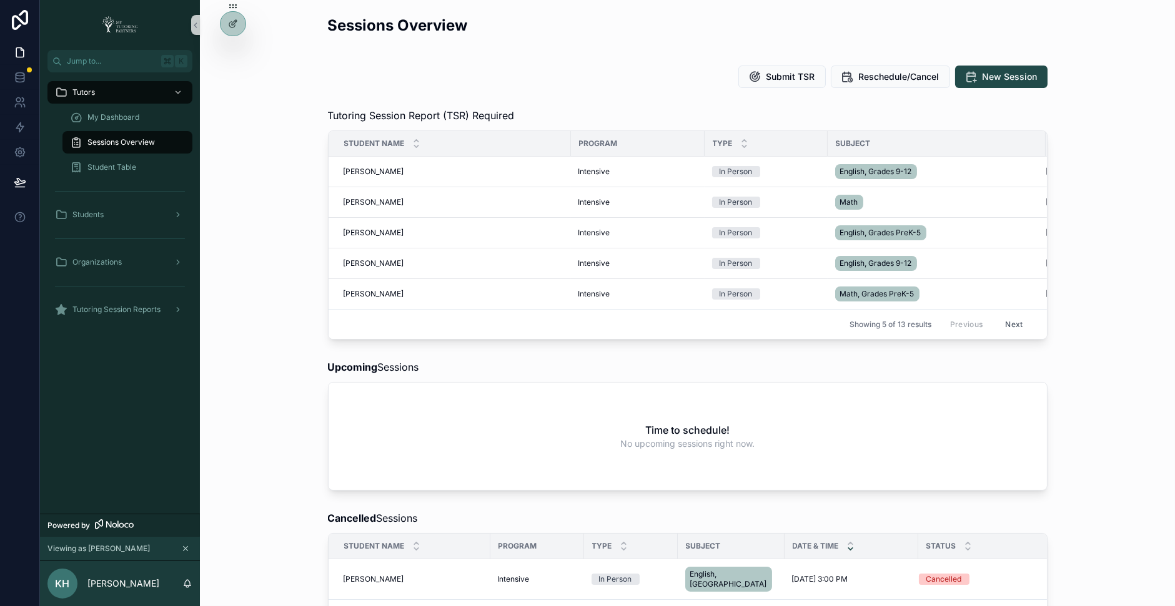
click at [1018, 325] on button "Next" at bounding box center [1013, 324] width 35 height 19
click at [1012, 325] on button "Next" at bounding box center [1013, 324] width 35 height 19
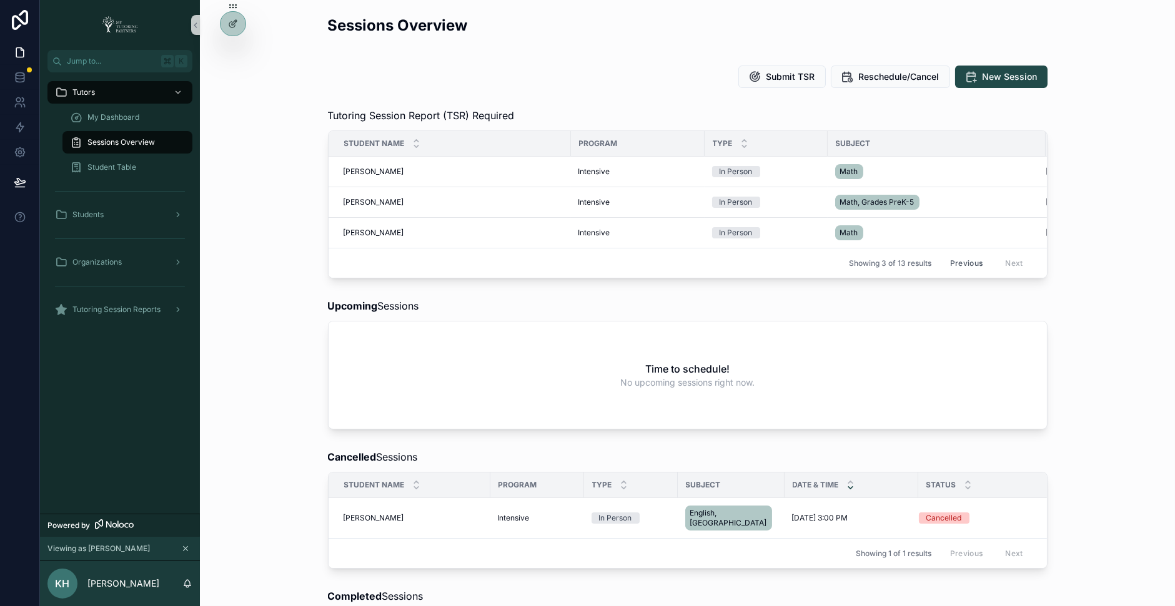
click at [974, 258] on button "Previous" at bounding box center [966, 263] width 50 height 19
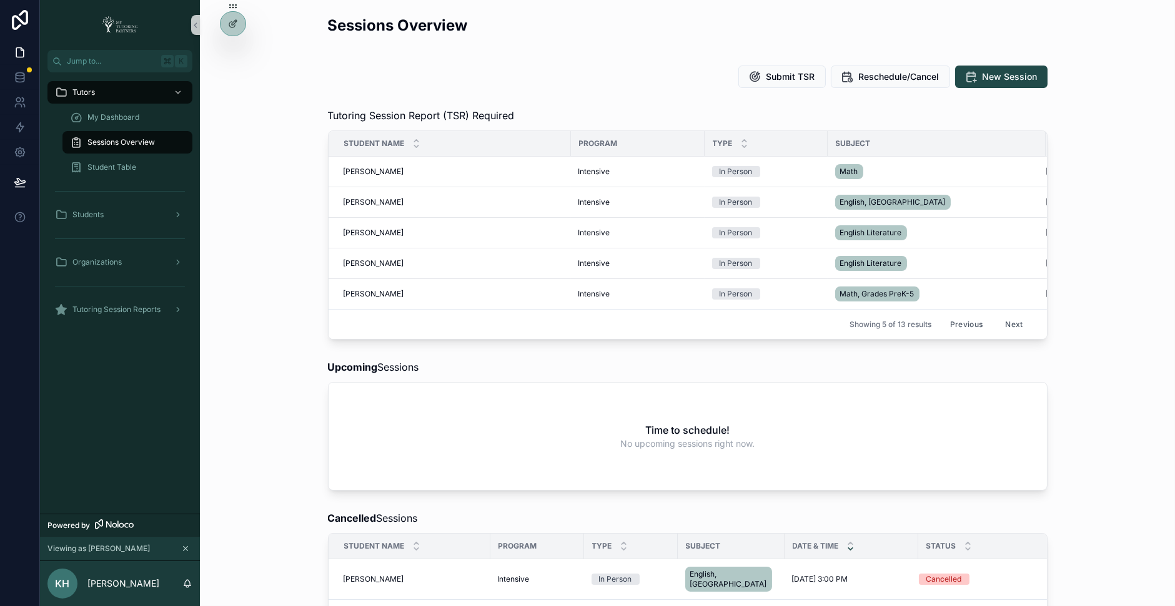
click at [970, 323] on button "Previous" at bounding box center [966, 324] width 50 height 19
click at [127, 118] on span "My Dashboard" at bounding box center [113, 117] width 52 height 10
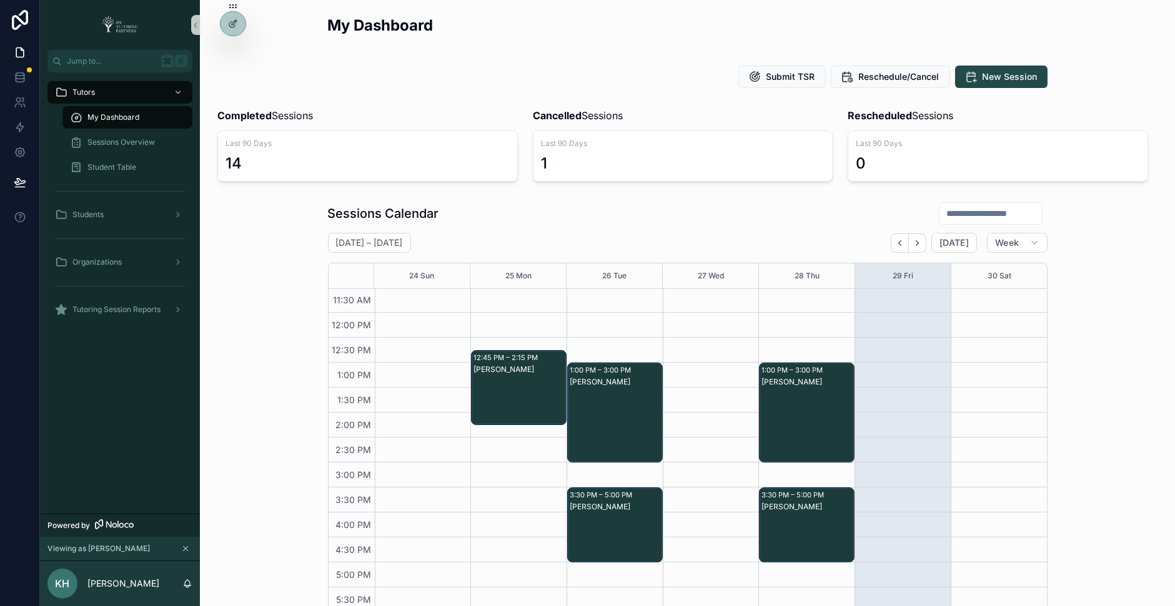
scroll to position [228, 0]
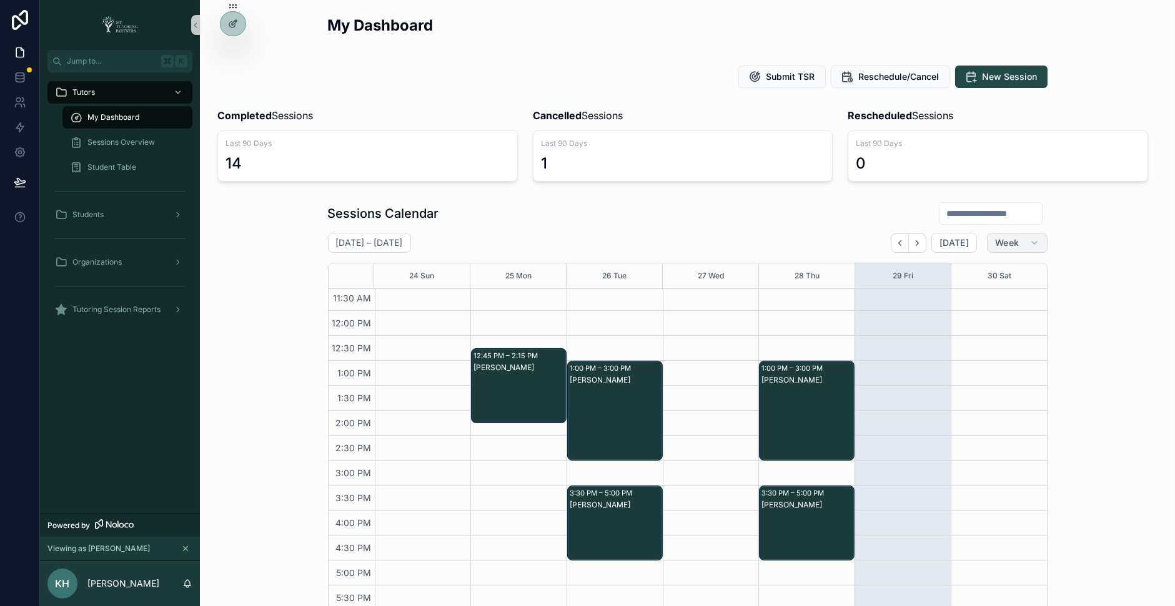
click at [1019, 242] on button "Week" at bounding box center [1017, 243] width 60 height 20
click at [977, 275] on button "Month" at bounding box center [991, 273] width 90 height 22
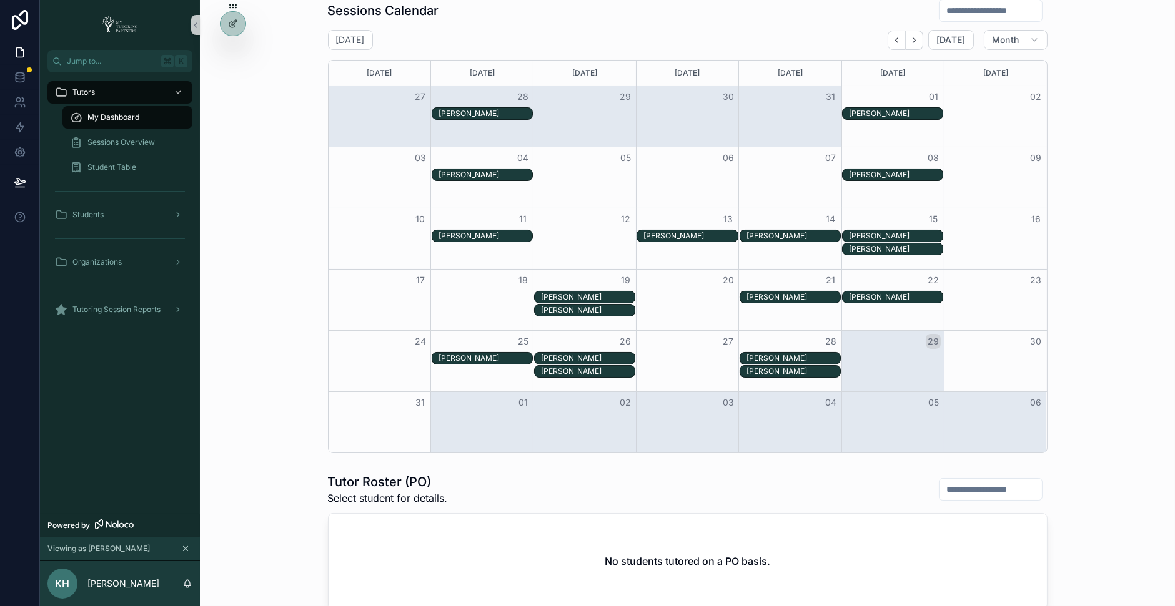
scroll to position [204, 0]
